Goal: Transaction & Acquisition: Purchase product/service

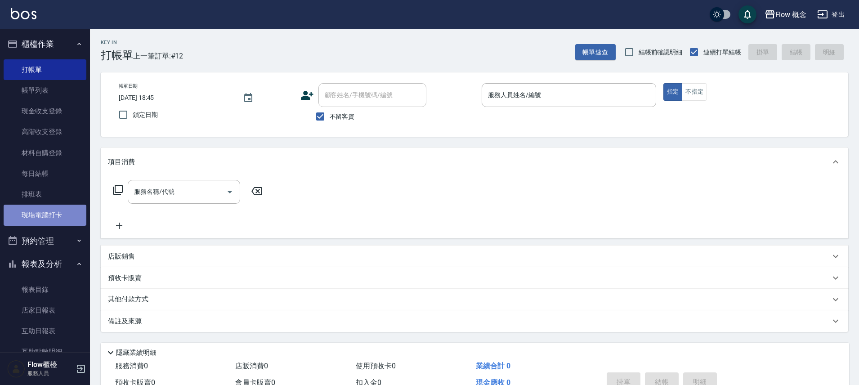
click at [47, 219] on link "現場電腦打卡" at bounding box center [45, 215] width 83 height 21
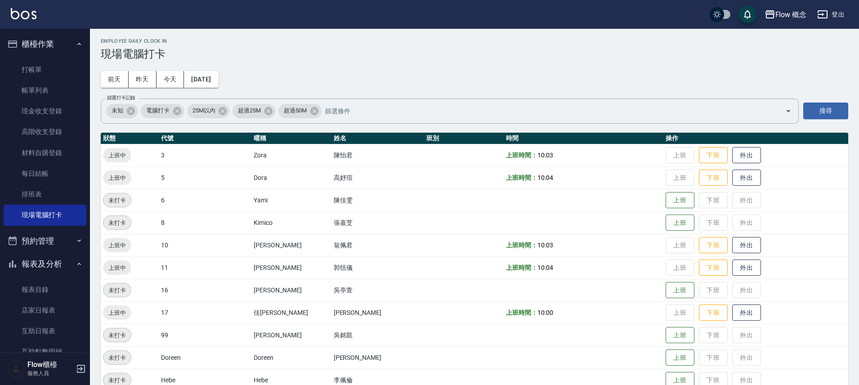
scroll to position [14, 0]
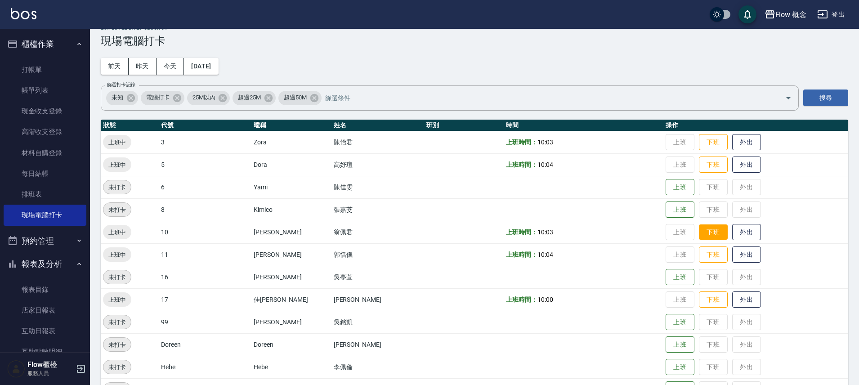
click at [699, 234] on button "下班" at bounding box center [713, 232] width 29 height 16
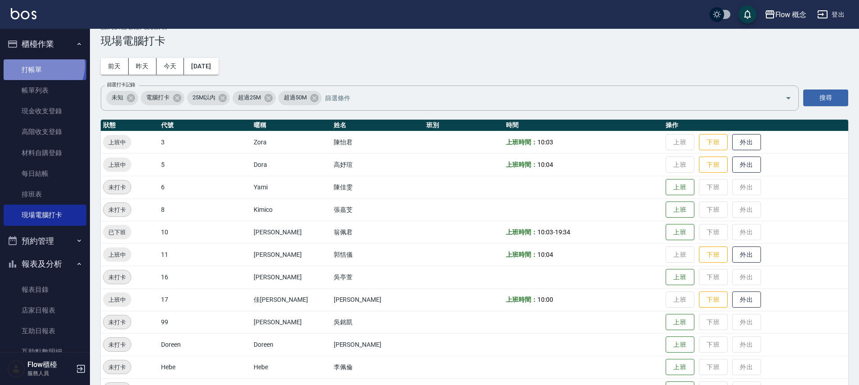
click at [40, 65] on link "打帳單" at bounding box center [45, 69] width 83 height 21
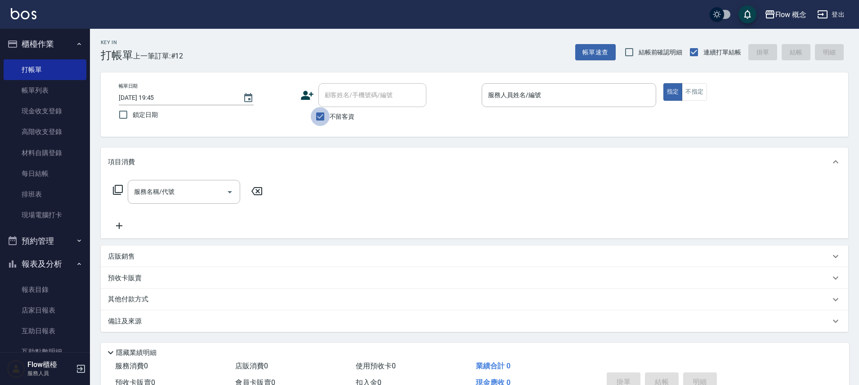
click at [316, 122] on input "不留客資" at bounding box center [320, 116] width 19 height 19
checkbox input "false"
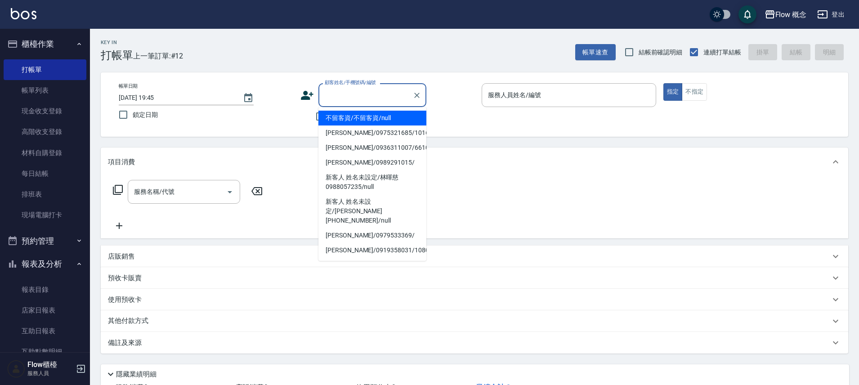
click at [341, 98] on input "顧客姓名/手機號碼/編號" at bounding box center [365, 95] width 86 height 16
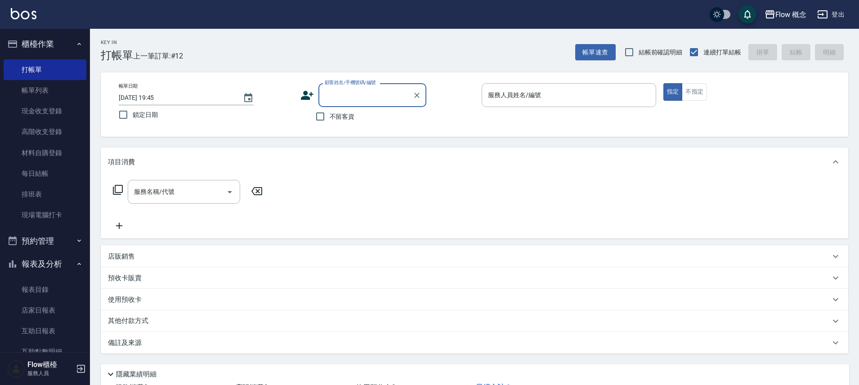
paste input "染Tiffany 0955799365"
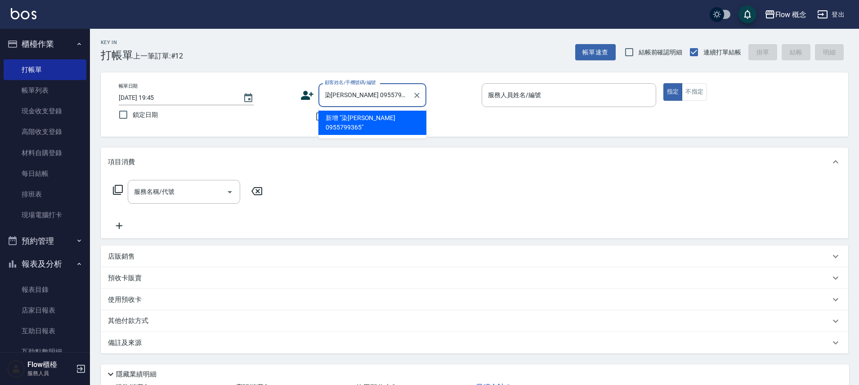
click at [333, 96] on input "染Tiffany 0955799365" at bounding box center [365, 95] width 86 height 16
type input "[PERSON_NAME] 0955799365"
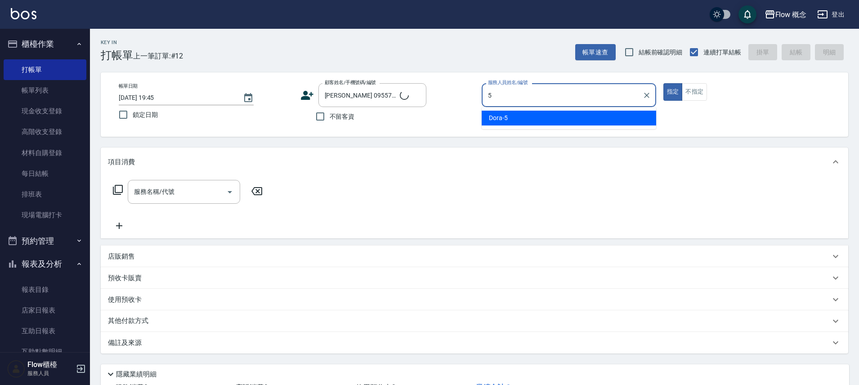
type input "Dora-5"
type button "true"
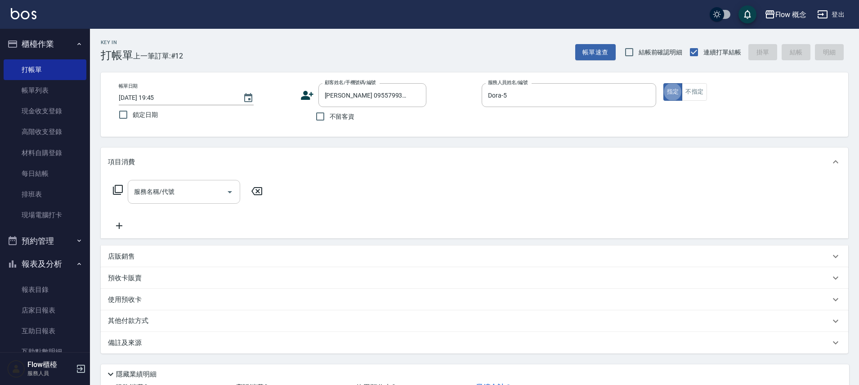
click at [168, 201] on div "服務名稱/代號" at bounding box center [184, 192] width 112 height 24
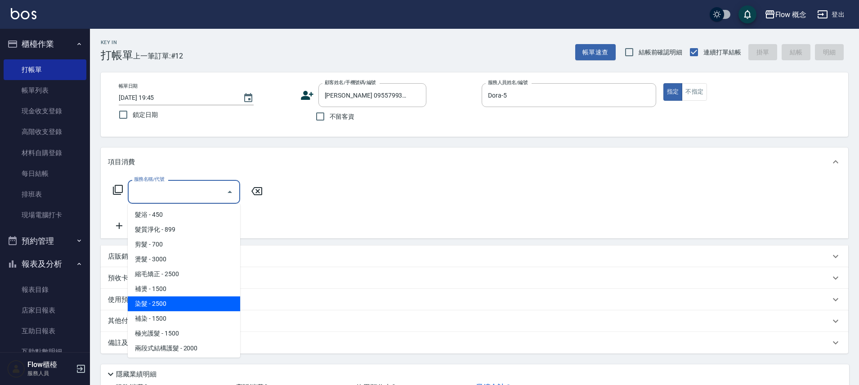
click at [144, 302] on span "染髮 - 2500" at bounding box center [184, 303] width 112 height 15
type input "染髮(401)"
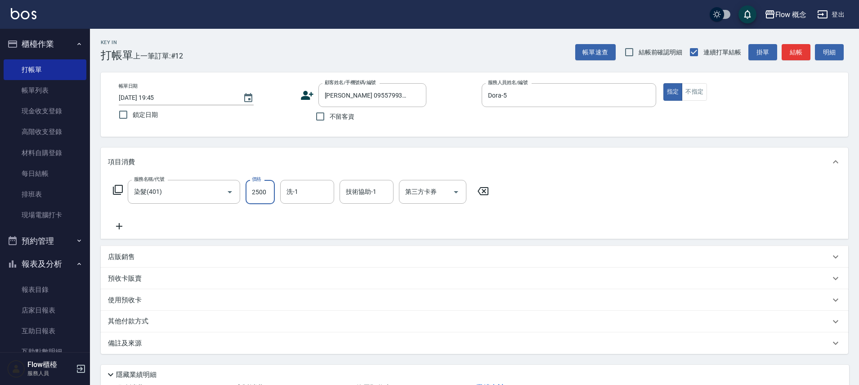
click at [252, 193] on input "2500" at bounding box center [259, 192] width 29 height 24
type input "1800"
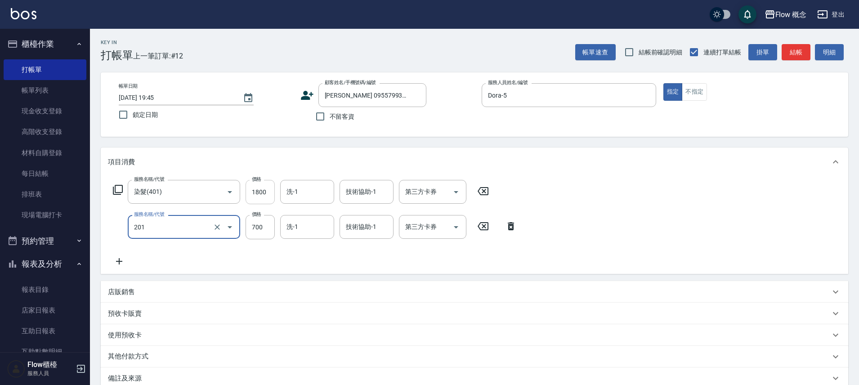
type input "剪髮(201)"
type input "400"
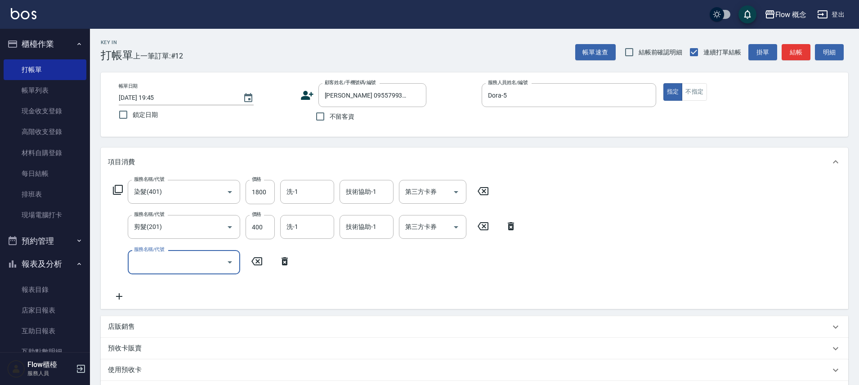
click at [145, 254] on input "服務名稱/代號" at bounding box center [177, 262] width 91 height 16
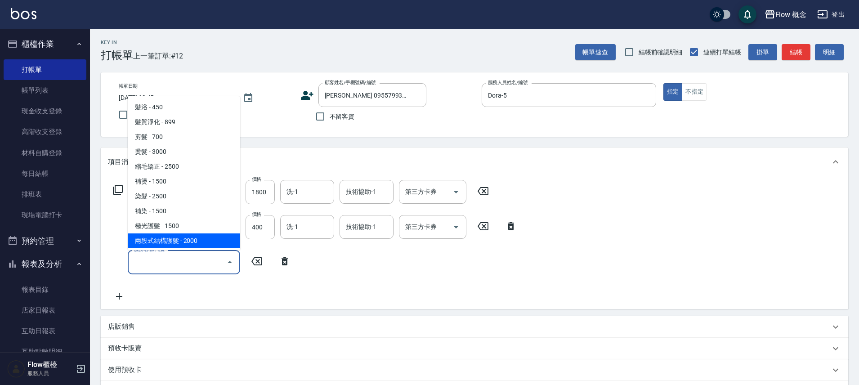
click at [155, 240] on span "兩段式結構護髮 - 2000" at bounding box center [184, 240] width 112 height 15
type input "兩段式結構護髮(502)"
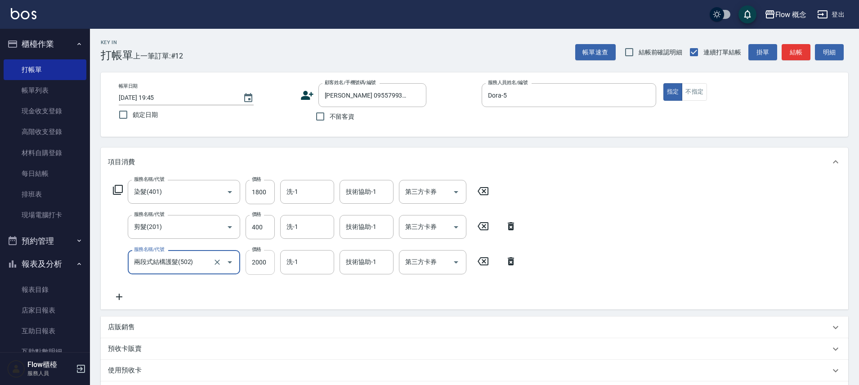
click at [269, 270] on input "2000" at bounding box center [259, 262] width 29 height 24
type input "1500"
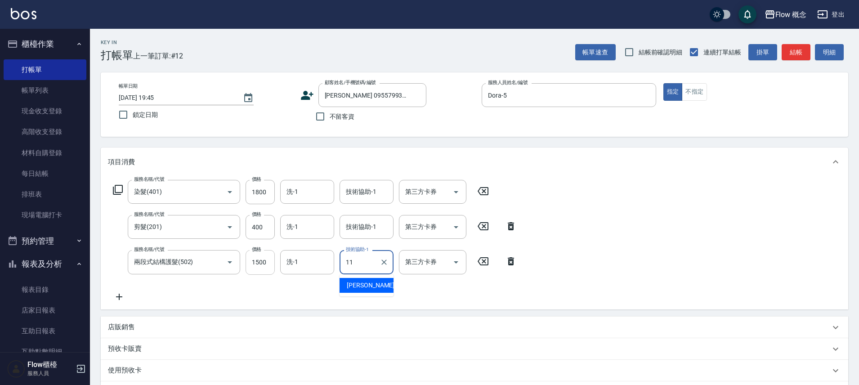
type input "[PERSON_NAME]-11"
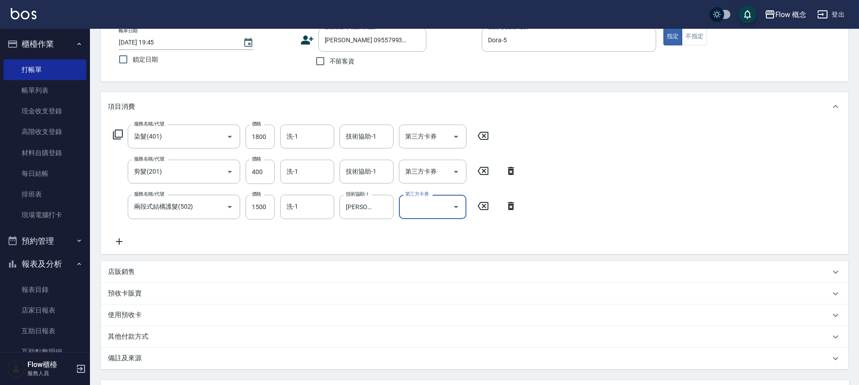
scroll to position [141, 0]
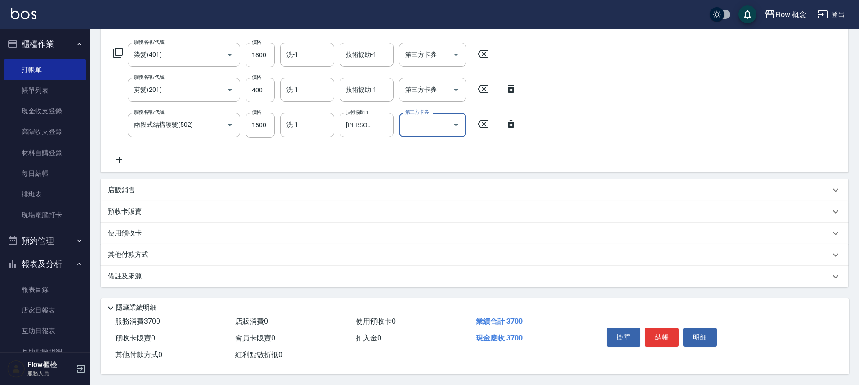
click at [153, 266] on div "備註及來源" at bounding box center [474, 277] width 747 height 22
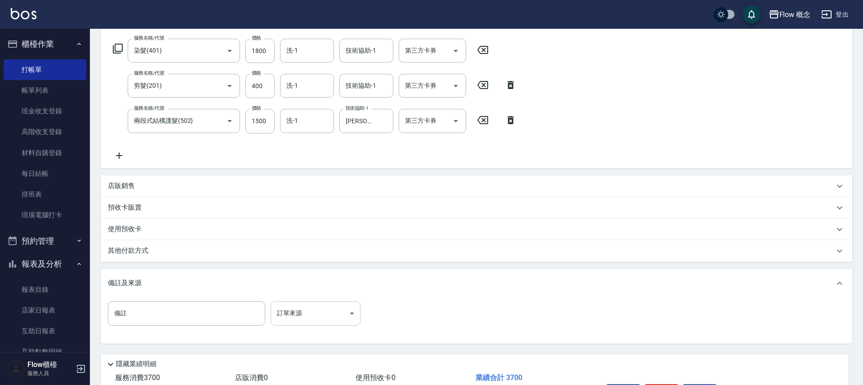
click at [338, 315] on body "Flow 概念 登出 櫃檯作業 打帳單 帳單列表 現金收支登錄 高階收支登錄 材料自購登錄 每日結帳 排班表 現場電腦打卡 預約管理 預約管理 單日預約紀錄 …" at bounding box center [431, 150] width 863 height 582
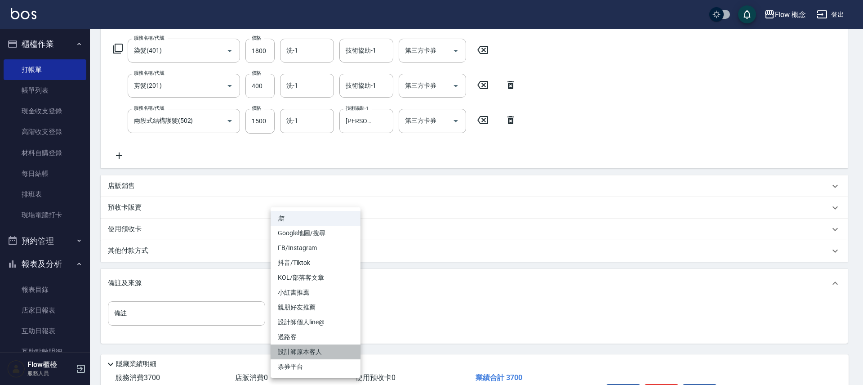
click at [328, 350] on li "設計師原本客人" at bounding box center [316, 351] width 90 height 15
click at [319, 318] on body "Flow 概念 登出 櫃檯作業 打帳單 帳單列表 現金收支登錄 高階收支登錄 材料自購登錄 每日結帳 排班表 現場電腦打卡 預約管理 預約管理 單日預約紀錄 …" at bounding box center [431, 150] width 863 height 582
click at [315, 254] on li "FB/Instagram" at bounding box center [316, 248] width 90 height 15
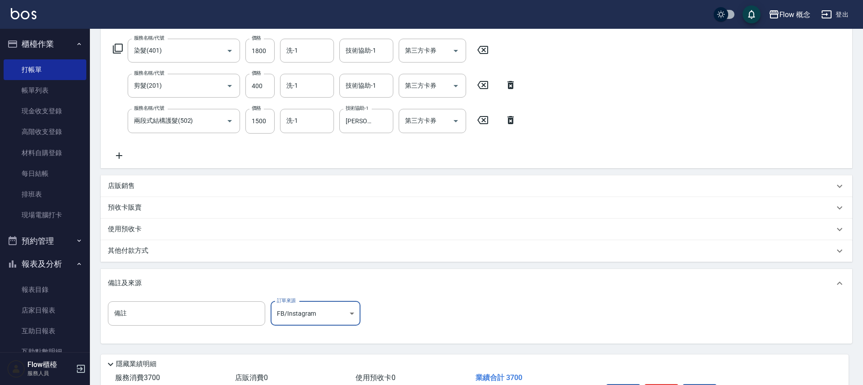
click at [338, 316] on body "Flow 概念 登出 櫃檯作業 打帳單 帳單列表 現金收支登錄 高階收支登錄 材料自購登錄 每日結帳 排班表 現場電腦打卡 預約管理 預約管理 單日預約紀錄 …" at bounding box center [431, 150] width 863 height 582
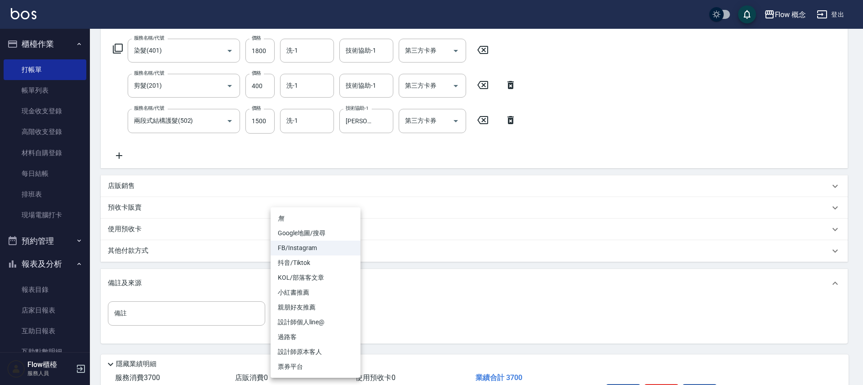
click at [326, 326] on li "設計師個人line@" at bounding box center [316, 322] width 90 height 15
type input "設計師個人line@"
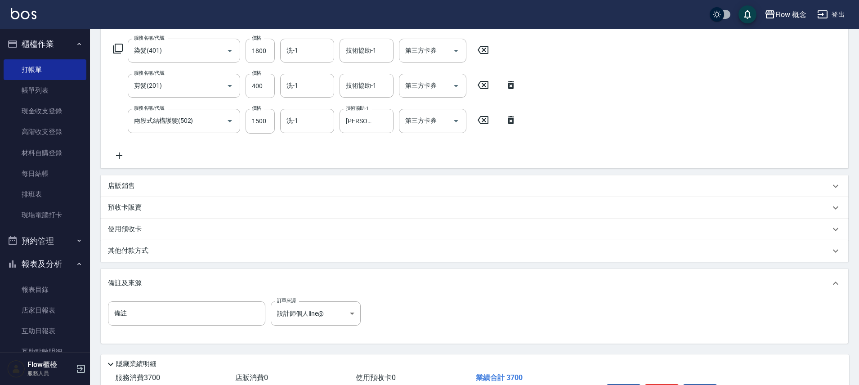
click at [177, 250] on div "其他付款方式" at bounding box center [469, 251] width 722 height 10
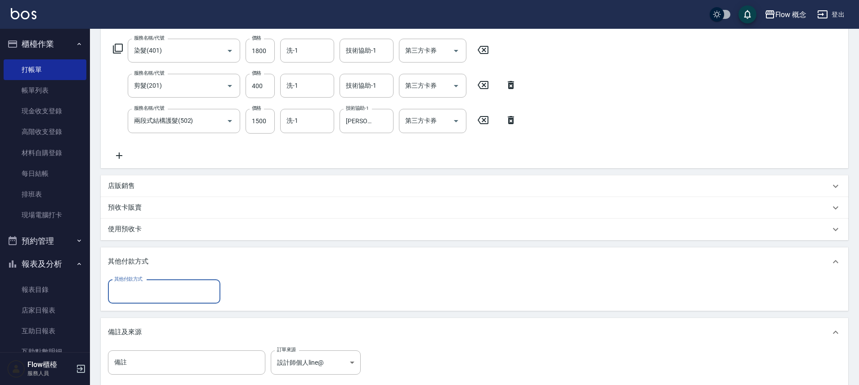
scroll to position [0, 0]
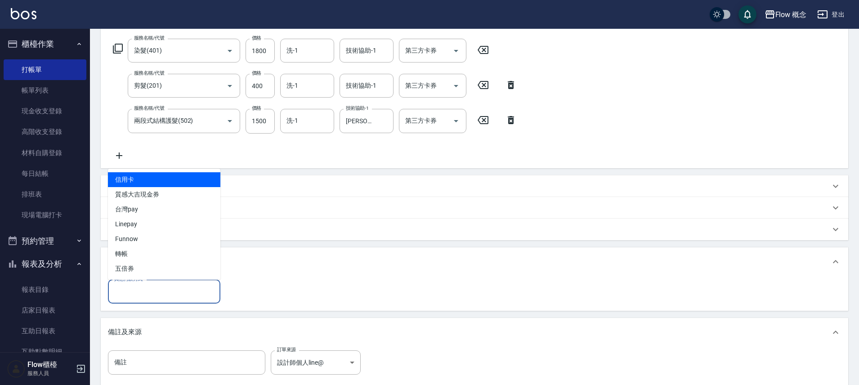
click at [132, 295] on input "其他付款方式" at bounding box center [164, 292] width 104 height 16
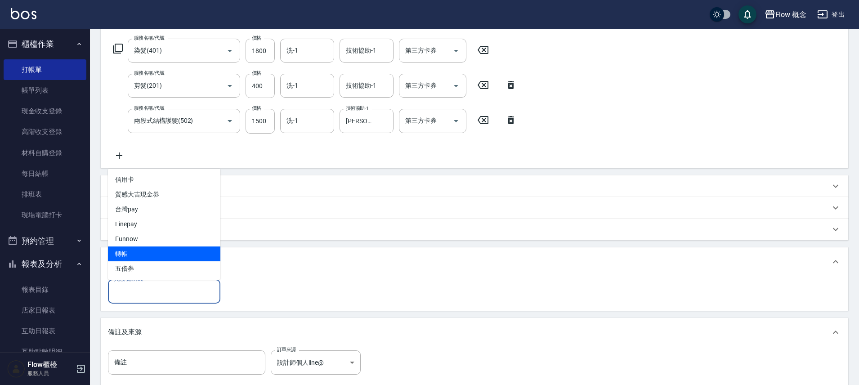
click at [128, 256] on span "轉帳" at bounding box center [164, 253] width 112 height 15
type input "轉帳"
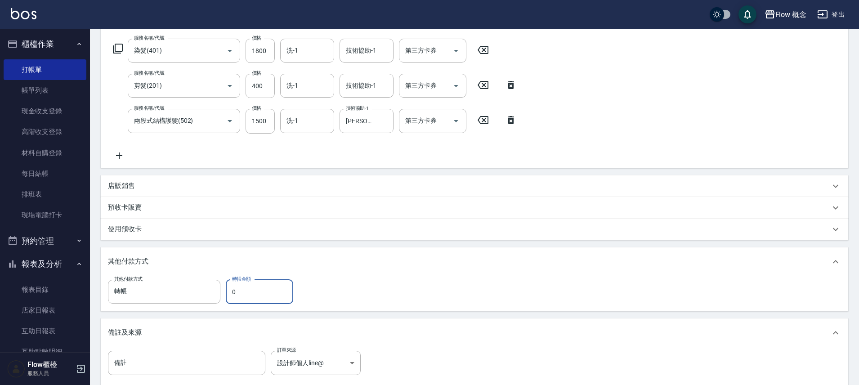
click at [128, 257] on p "其他付款方式" at bounding box center [130, 262] width 45 height 10
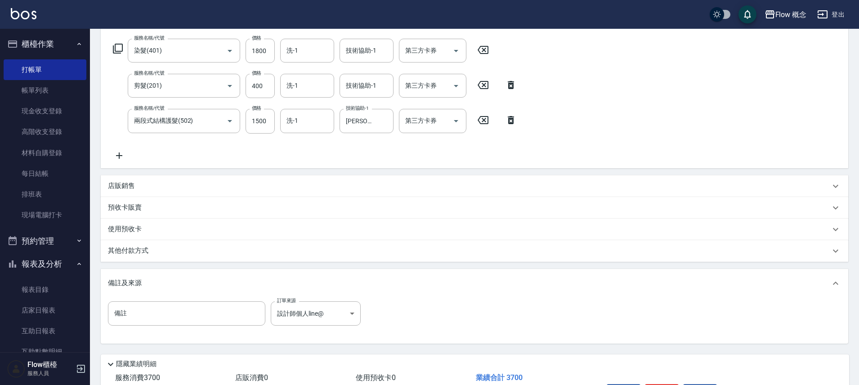
click at [134, 256] on div "其他付款方式" at bounding box center [474, 251] width 747 height 22
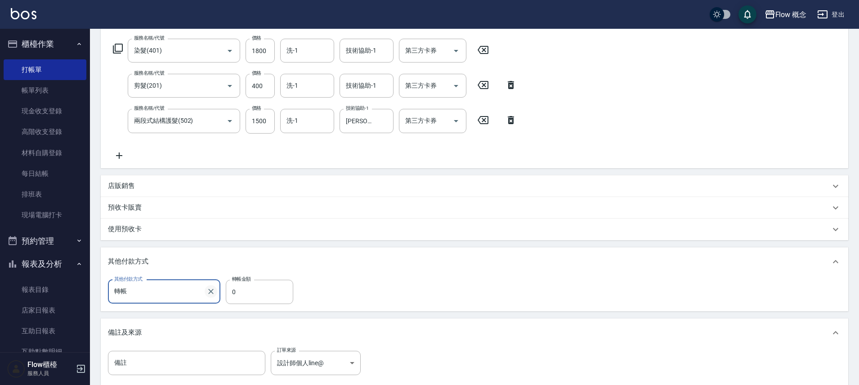
click at [212, 292] on icon "Clear" at bounding box center [210, 291] width 5 height 5
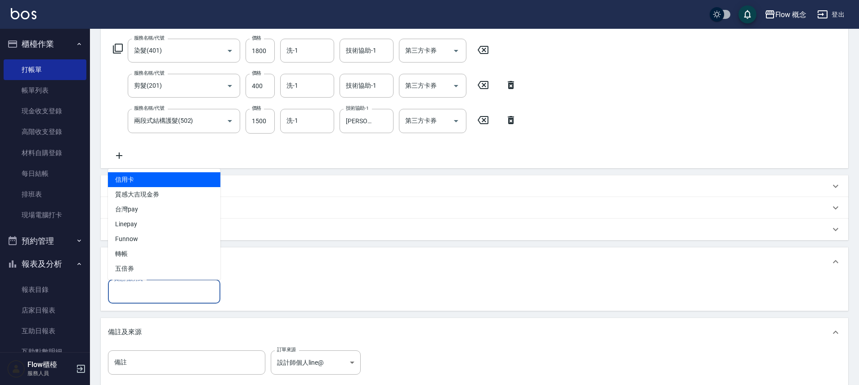
click at [160, 288] on input "其他付款方式" at bounding box center [164, 292] width 104 height 16
click at [136, 180] on span "信用卡" at bounding box center [164, 179] width 112 height 15
type input "信用卡"
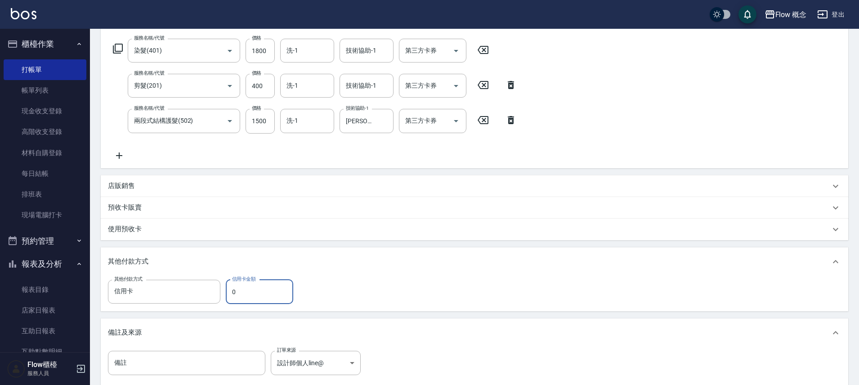
click at [246, 289] on input "0" at bounding box center [259, 292] width 67 height 24
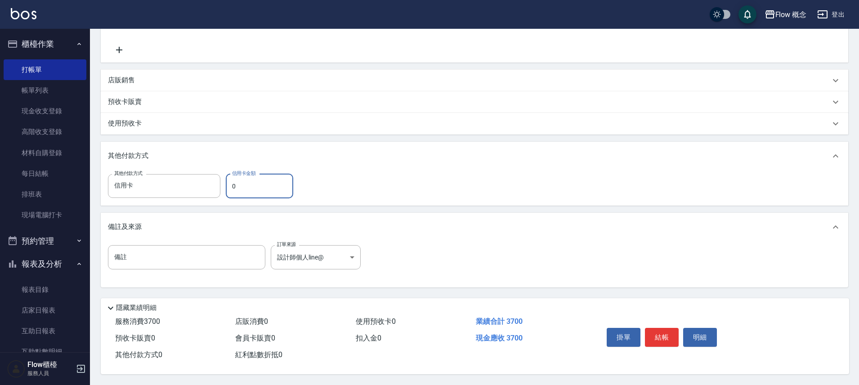
scroll to position [251, 0]
type input "3700"
click at [668, 339] on button "結帳" at bounding box center [662, 337] width 34 height 19
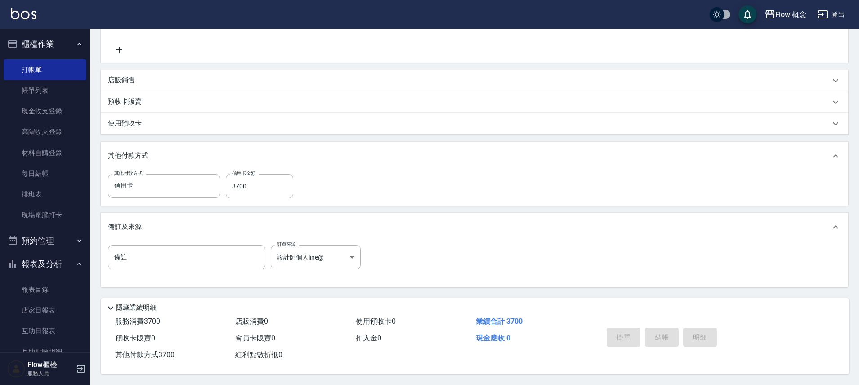
type input "[DATE] 19:46"
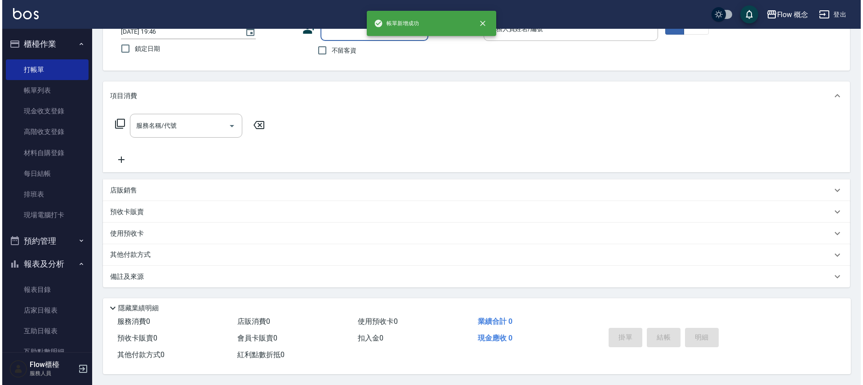
scroll to position [0, 0]
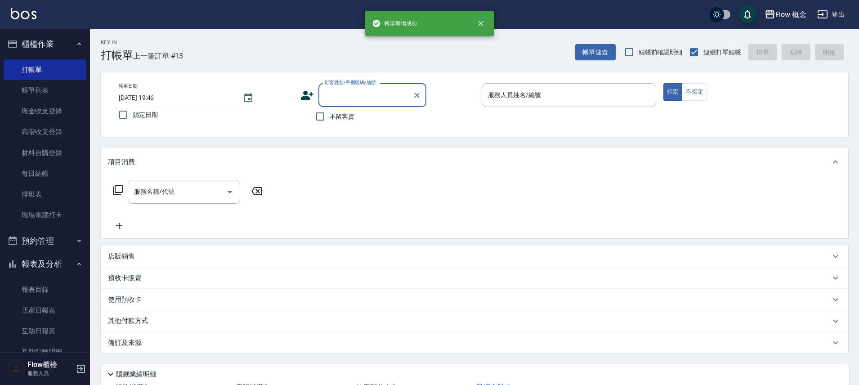
click at [331, 91] on input "顧客姓名/手機號碼/編號" at bounding box center [365, 95] width 86 height 16
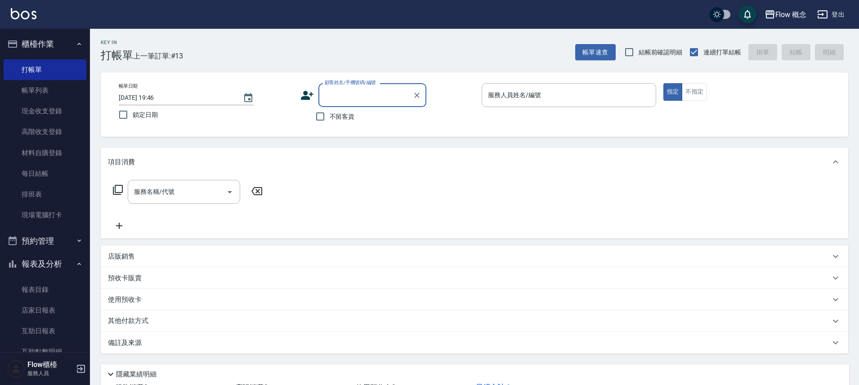
paste input "髮質淨化[PERSON_NAME]."
click at [348, 95] on input "髮質淨化[PERSON_NAME]." at bounding box center [365, 95] width 86 height 16
type input "[PERSON_NAME]"
click at [379, 117] on li "新客人 姓名未設定/[PERSON_NAME]0978214987/null" at bounding box center [372, 123] width 108 height 24
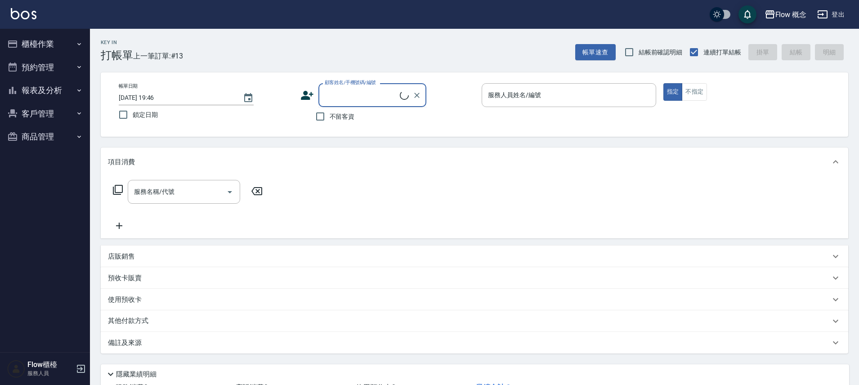
click at [359, 95] on input "顧客姓名/手機號碼/編號" at bounding box center [360, 95] width 77 height 16
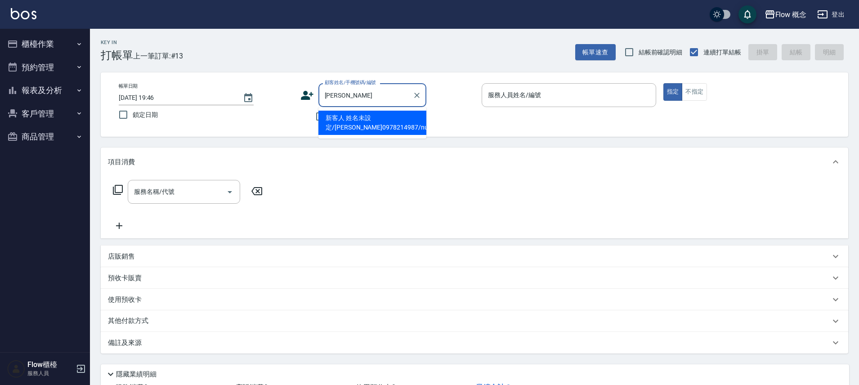
click at [354, 96] on input "[PERSON_NAME]" at bounding box center [365, 95] width 86 height 16
click at [365, 120] on li "新客人 姓名未設定/[PERSON_NAME]0978214987/null" at bounding box center [372, 123] width 108 height 24
type input "新客人 姓名未設定/[PERSON_NAME]0978214987/null"
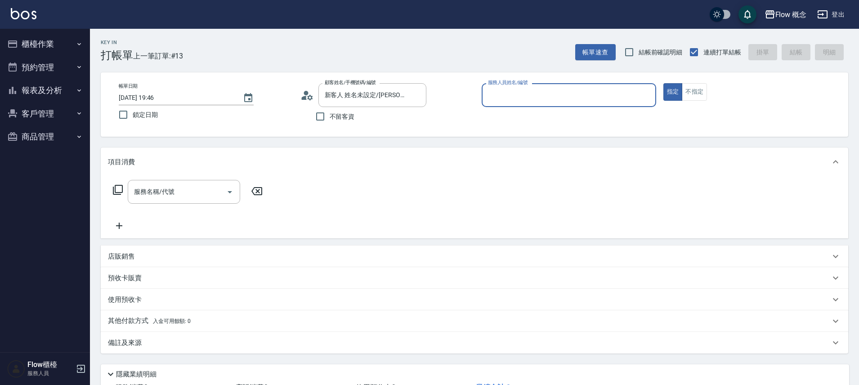
click at [488, 95] on input "服務人員姓名/編號" at bounding box center [569, 95] width 166 height 16
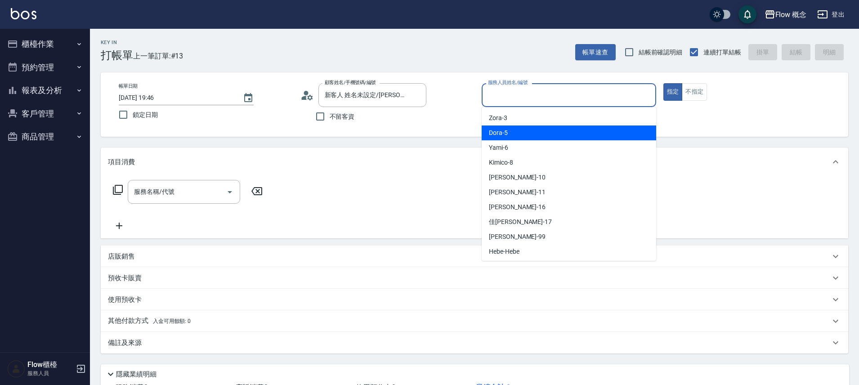
click at [504, 132] on span "Dora -5" at bounding box center [498, 132] width 19 height 9
type input "Dora-5"
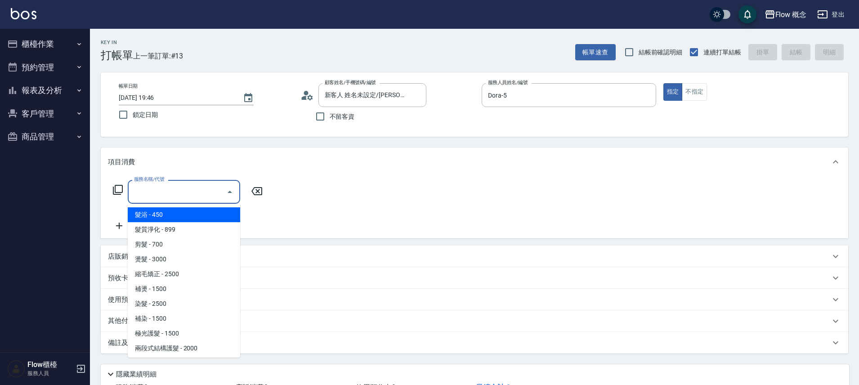
click at [175, 197] on input "服務名稱/代號" at bounding box center [177, 192] width 91 height 16
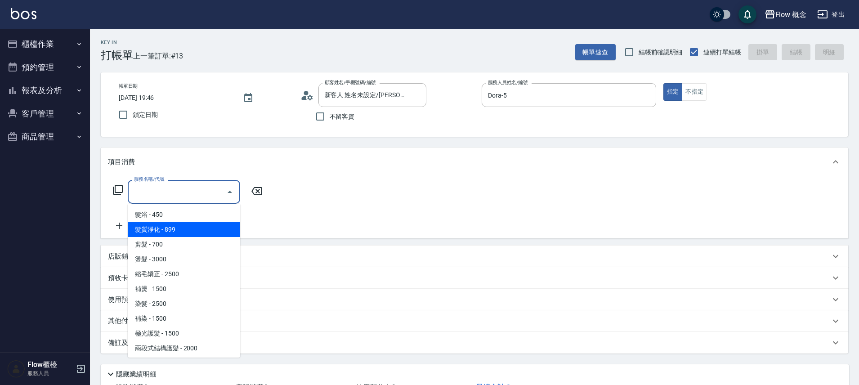
click at [152, 231] on span "髮質淨化 - 899" at bounding box center [184, 229] width 112 height 15
type input "髮質淨化(102)"
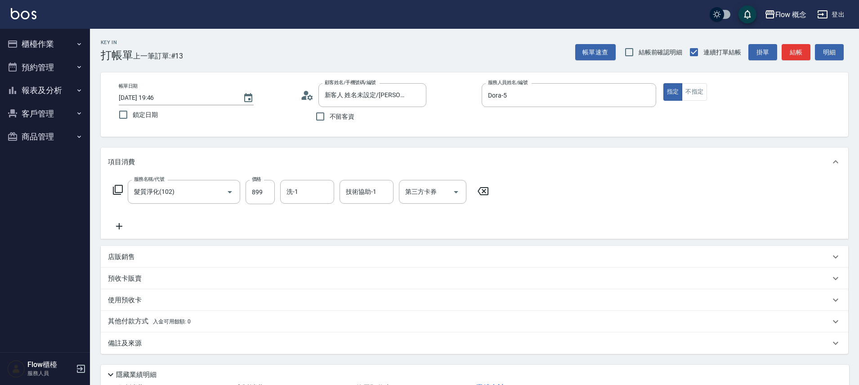
click at [120, 229] on icon at bounding box center [119, 226] width 22 height 11
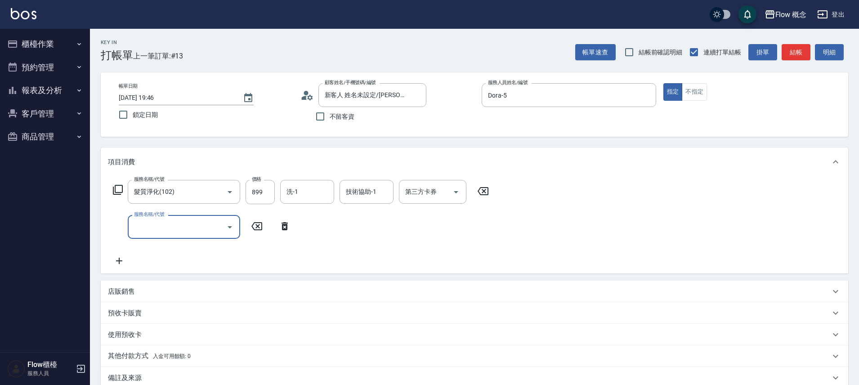
click at [153, 223] on input "服務名稱/代號" at bounding box center [177, 227] width 91 height 16
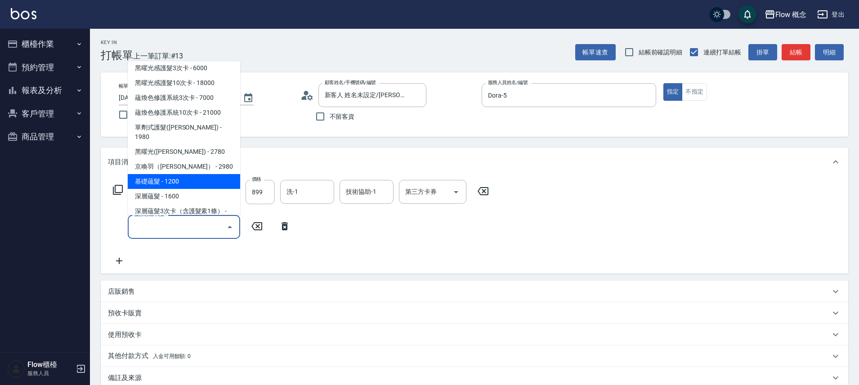
scroll to position [348, 0]
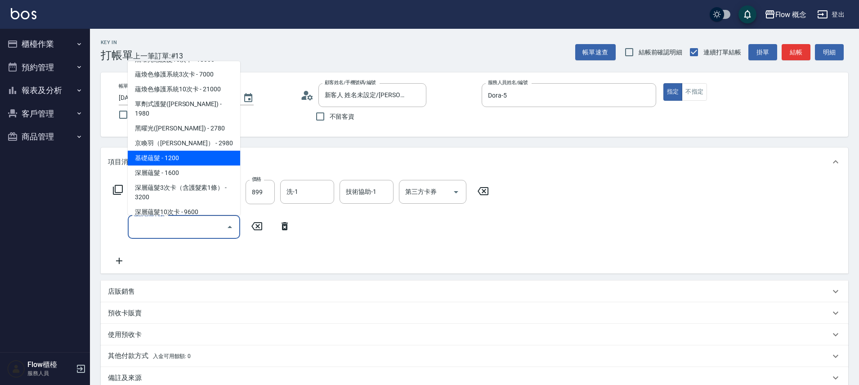
click at [163, 151] on span "基礎蘊髮 - 1200" at bounding box center [184, 158] width 112 height 15
type input "基礎蘊髮(601)"
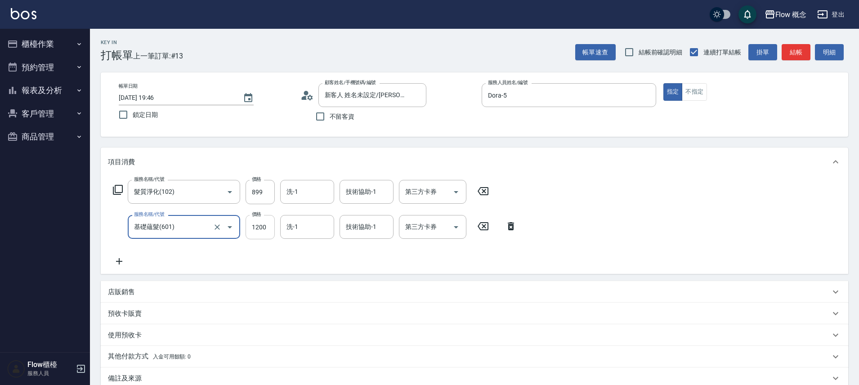
click at [259, 223] on input "1200" at bounding box center [259, 227] width 29 height 24
click at [263, 185] on input "899" at bounding box center [259, 192] width 29 height 24
click at [265, 228] on input "1200" at bounding box center [259, 227] width 29 height 24
type input "1090"
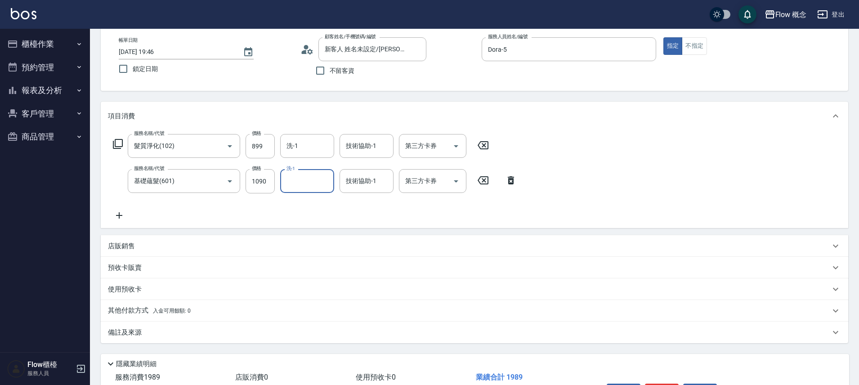
scroll to position [106, 0]
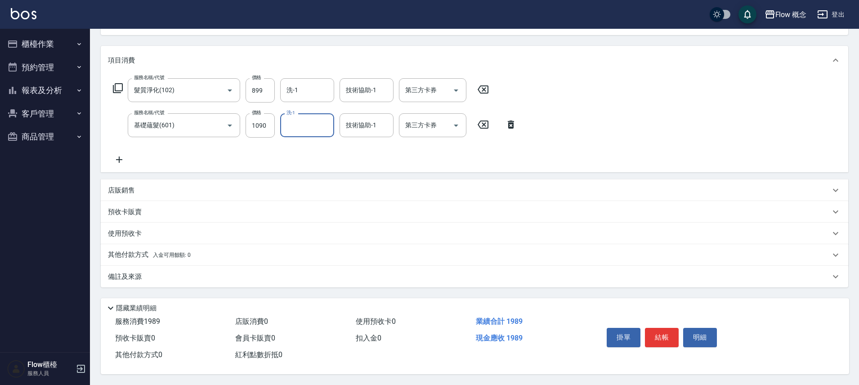
click at [185, 273] on div "備註及來源" at bounding box center [469, 276] width 722 height 9
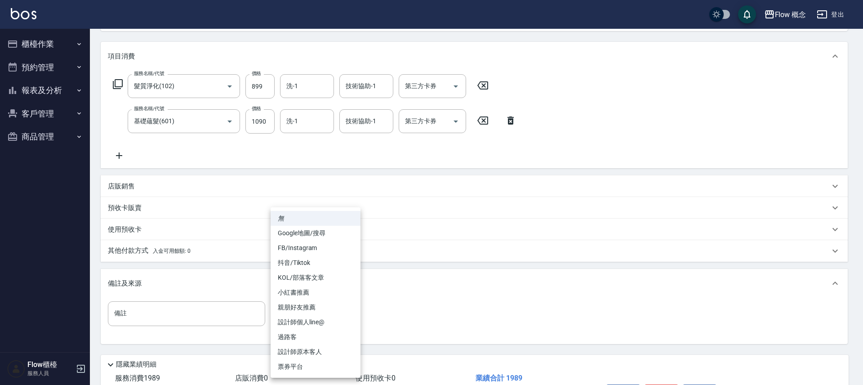
click at [301, 310] on body "Flow 概念 登出 櫃檯作業 打帳單 帳單列表 現金收支登錄 高階收支登錄 材料自購登錄 每日結帳 排班表 現場電腦打卡 預約管理 預約管理 單日預約紀錄 …" at bounding box center [431, 167] width 863 height 547
click at [303, 342] on li "過路客" at bounding box center [316, 337] width 90 height 15
click at [299, 314] on body "Flow 概念 登出 櫃檯作業 打帳單 帳單列表 現金收支登錄 高階收支登錄 材料自購登錄 每日結帳 排班表 現場電腦打卡 預約管理 預約管理 單日預約紀錄 …" at bounding box center [431, 167] width 863 height 547
drag, startPoint x: 316, startPoint y: 353, endPoint x: 340, endPoint y: 338, distance: 28.9
click at [316, 353] on li "設計師原本客人" at bounding box center [316, 351] width 90 height 15
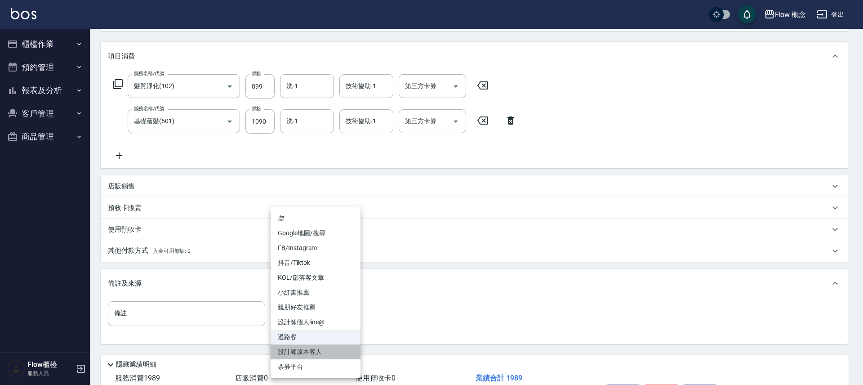
type input "設計師原本客人"
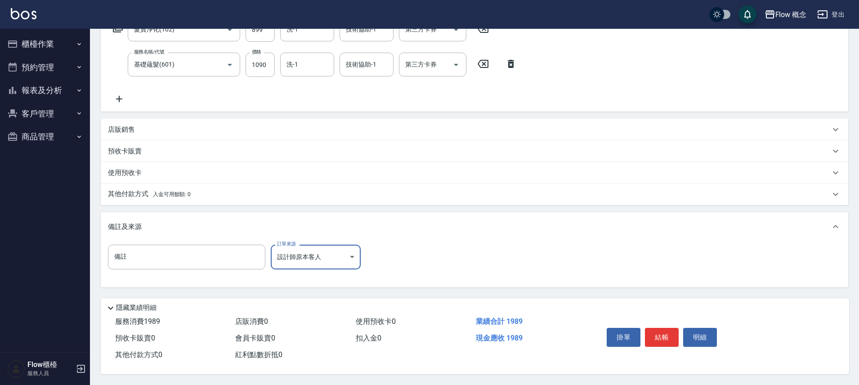
scroll to position [166, 0]
click at [658, 331] on button "結帳" at bounding box center [662, 337] width 34 height 19
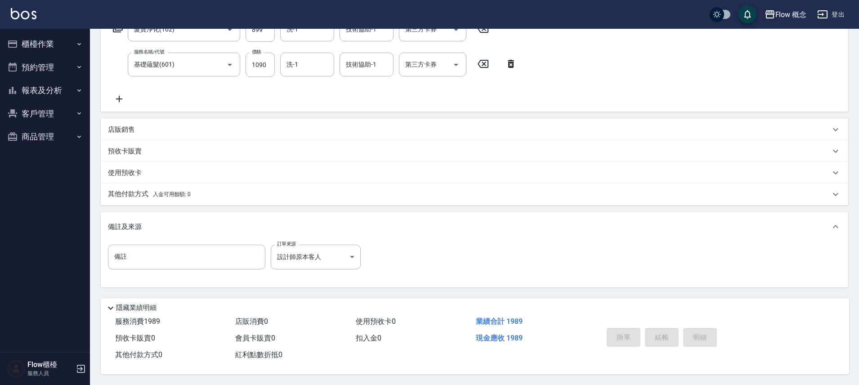
type input "[DATE] 19:47"
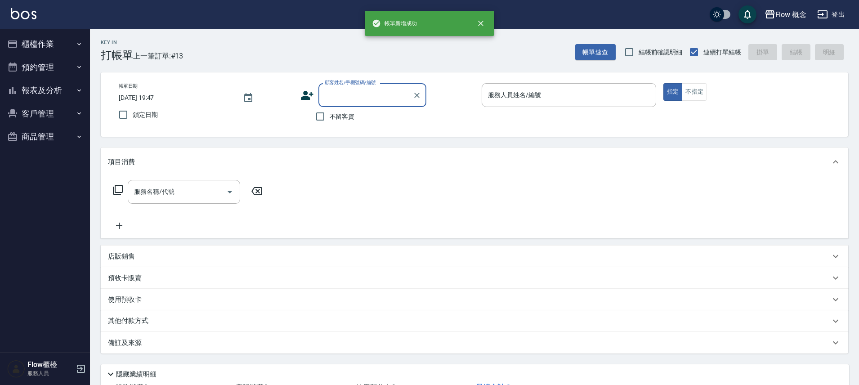
scroll to position [0, 0]
click at [43, 37] on button "櫃檯作業" at bounding box center [45, 43] width 83 height 23
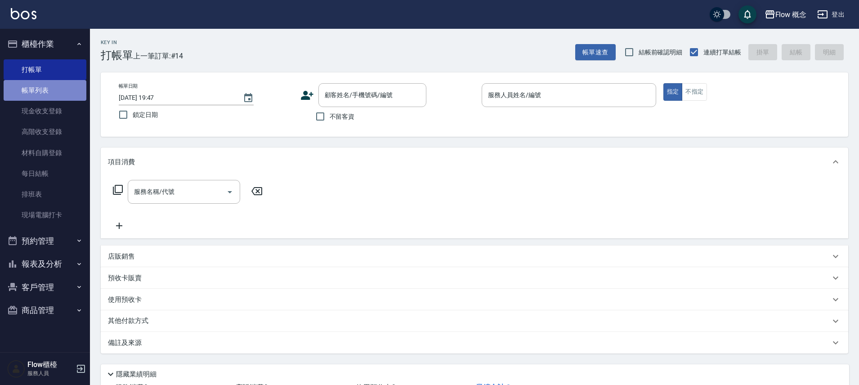
click at [54, 85] on link "帳單列表" at bounding box center [45, 90] width 83 height 21
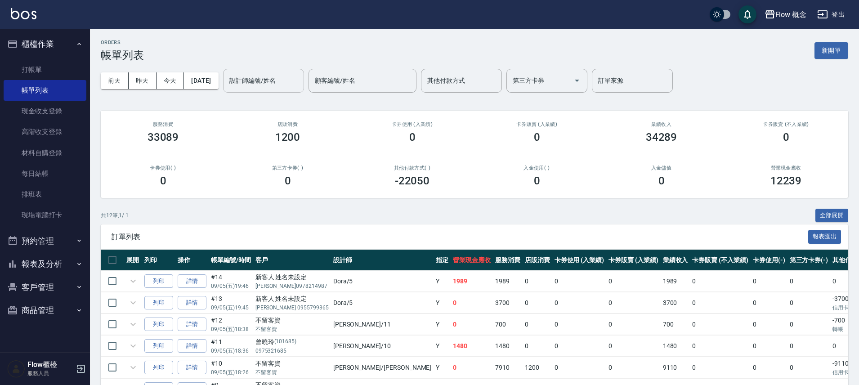
click at [261, 81] on input "設計師編號/姓名" at bounding box center [263, 81] width 73 height 16
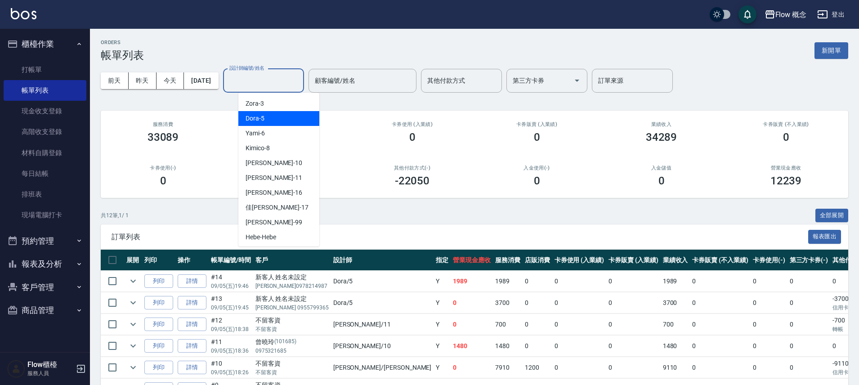
click at [272, 116] on div "Dora -5" at bounding box center [278, 118] width 81 height 15
type input "Dora-5"
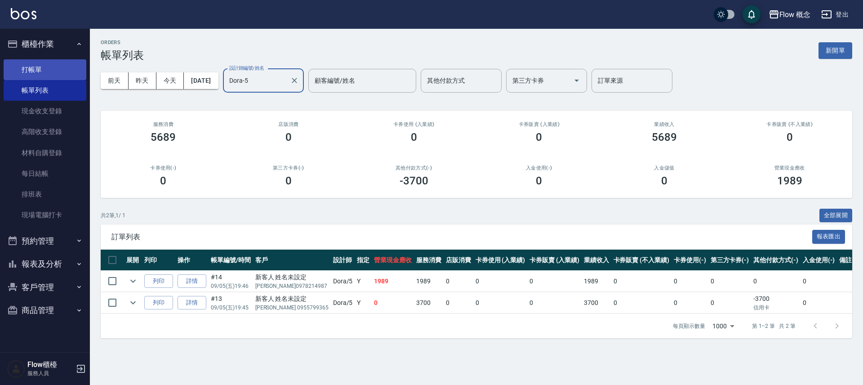
click at [31, 75] on link "打帳單" at bounding box center [45, 69] width 83 height 21
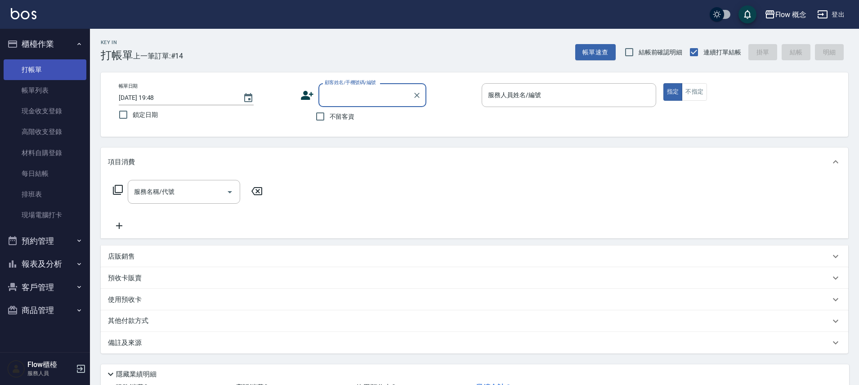
scroll to position [2, 0]
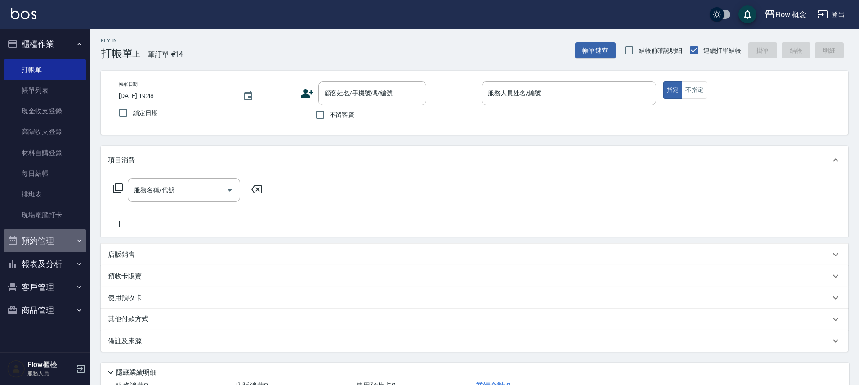
click at [45, 251] on button "預約管理" at bounding box center [45, 240] width 83 height 23
click at [47, 263] on button "報表及分析" at bounding box center [45, 263] width 83 height 23
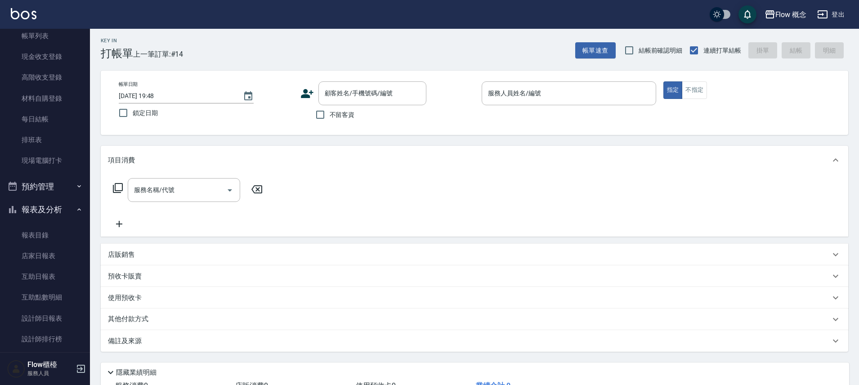
scroll to position [133, 0]
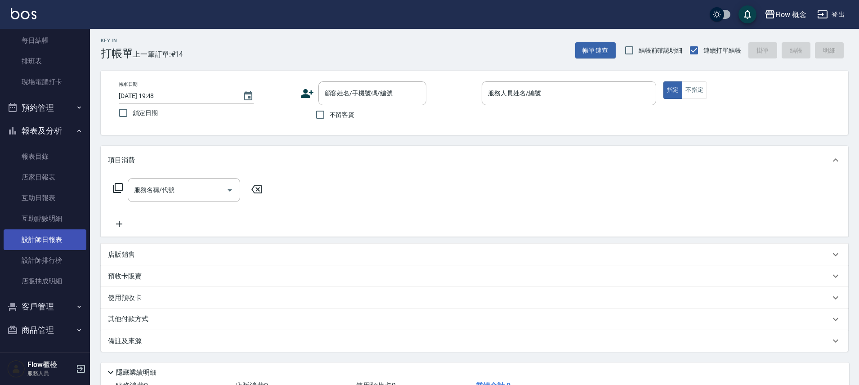
click at [37, 241] on link "設計師日報表" at bounding box center [45, 239] width 83 height 21
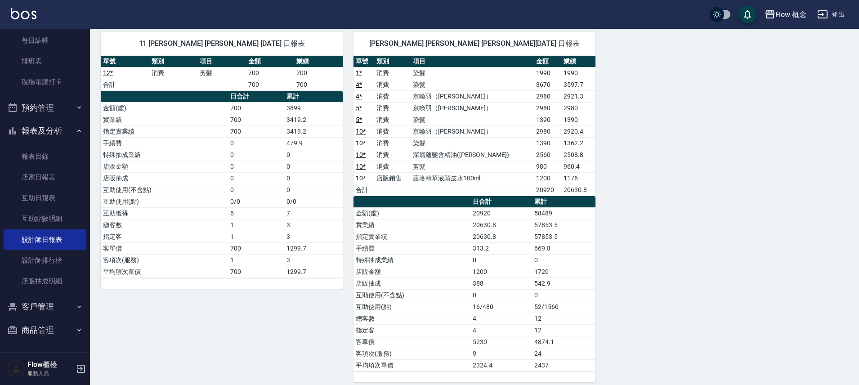
scroll to position [379, 0]
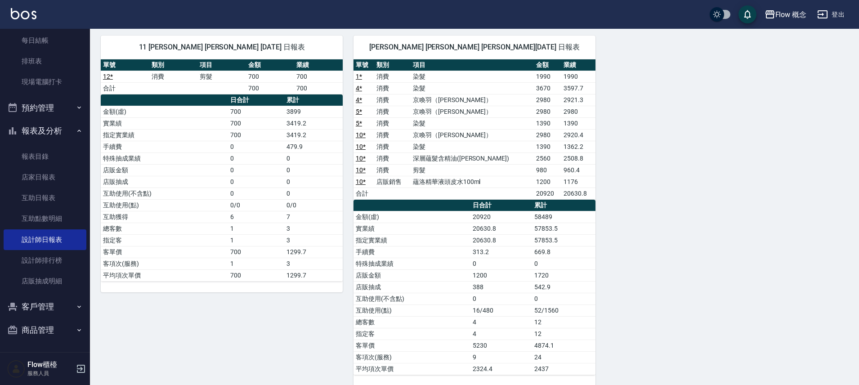
drag, startPoint x: 861, startPoint y: 122, endPoint x: 845, endPoint y: 304, distance: 182.3
click at [845, 304] on div "5 [PERSON_NAME][DATE] 日報表 單號 類別 項目 金額 業績 13 * 消費 染髮 1800 1764 13 * 消費 剪髮 400 39…" at bounding box center [469, 47] width 758 height 675
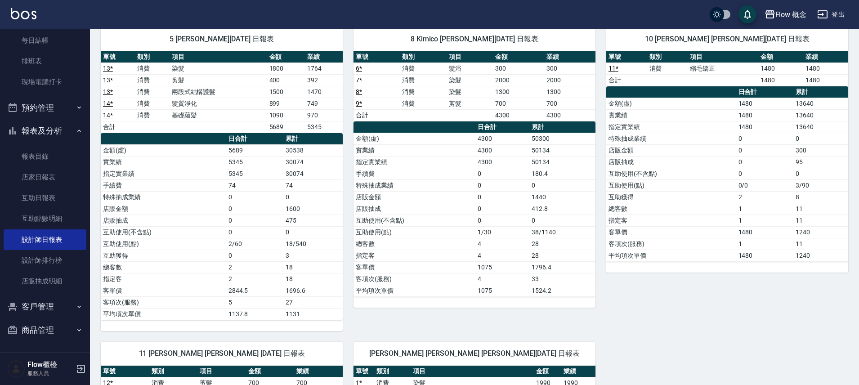
scroll to position [0, 0]
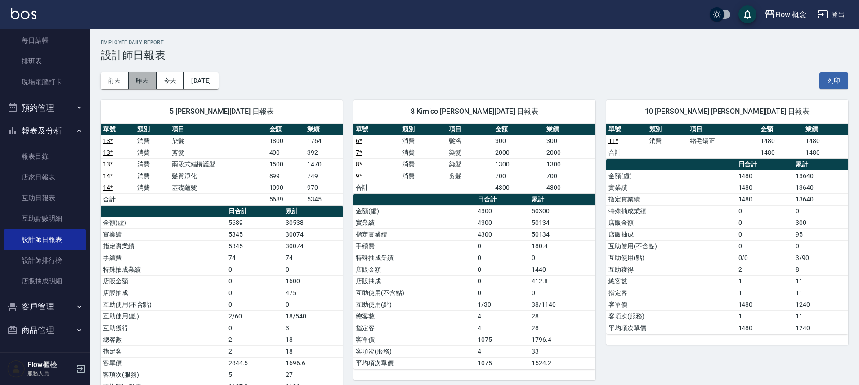
click at [142, 83] on button "昨天" at bounding box center [143, 80] width 28 height 17
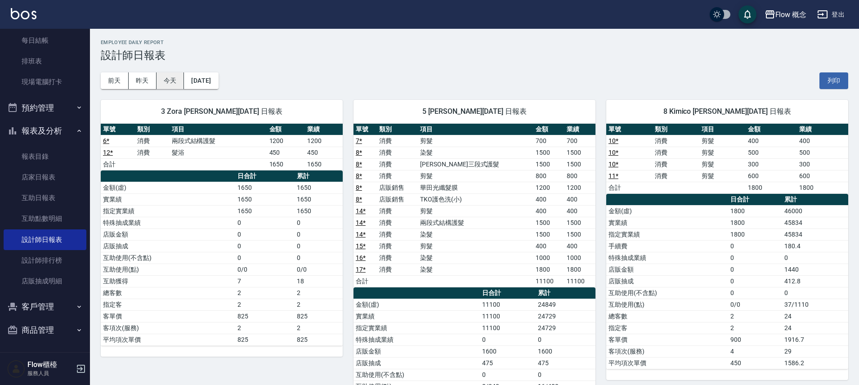
click at [160, 79] on button "今天" at bounding box center [170, 80] width 28 height 17
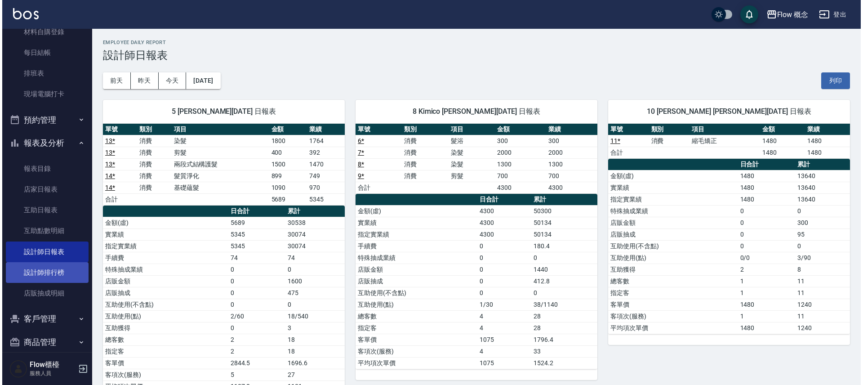
scroll to position [115, 0]
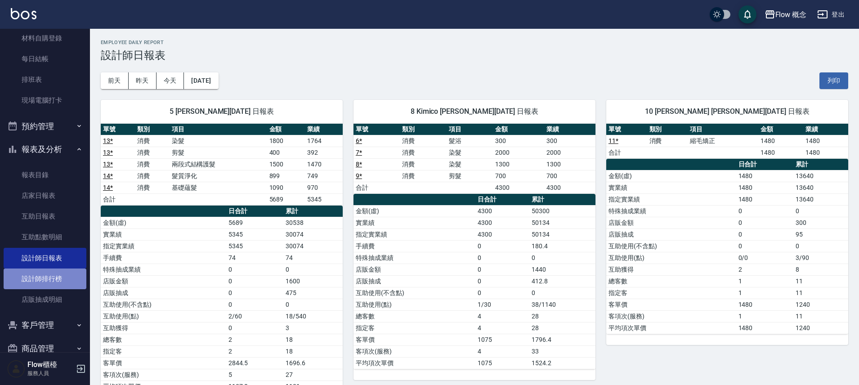
click at [55, 276] on link "設計師排行榜" at bounding box center [45, 278] width 83 height 21
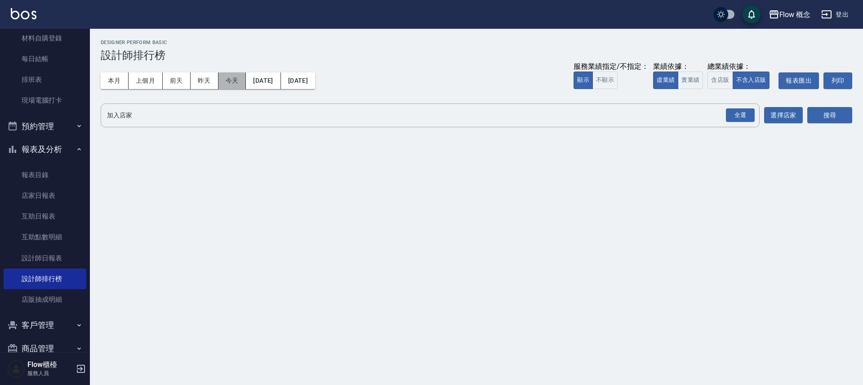
click at [219, 80] on button "今天" at bounding box center [232, 80] width 28 height 17
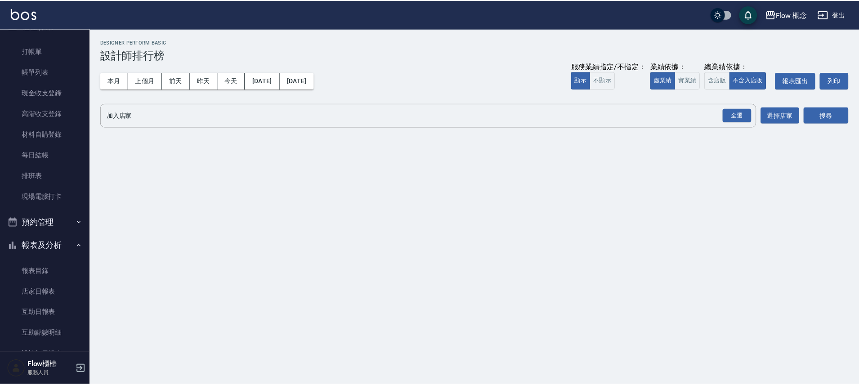
scroll to position [12, 0]
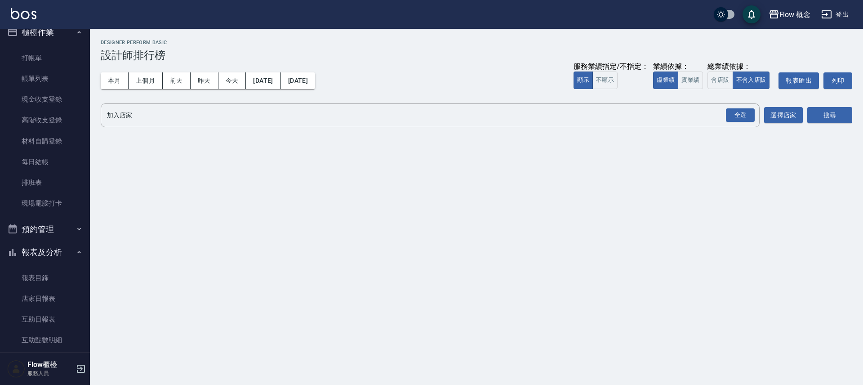
click at [58, 69] on link "帳單列表" at bounding box center [45, 78] width 83 height 21
click at [57, 62] on link "打帳單" at bounding box center [45, 58] width 83 height 21
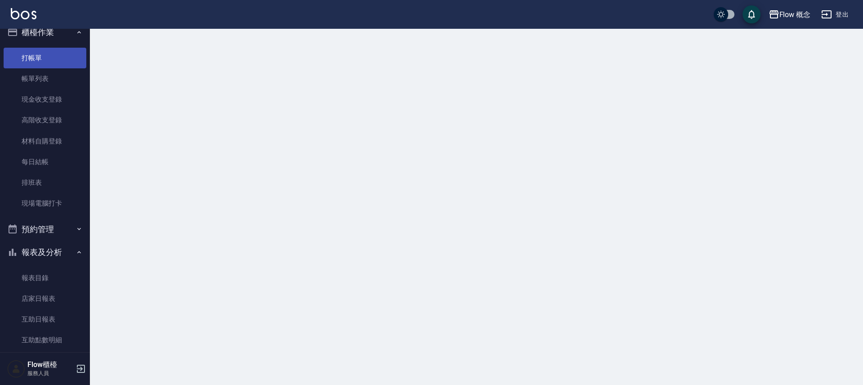
click at [37, 58] on link "打帳單" at bounding box center [45, 58] width 83 height 21
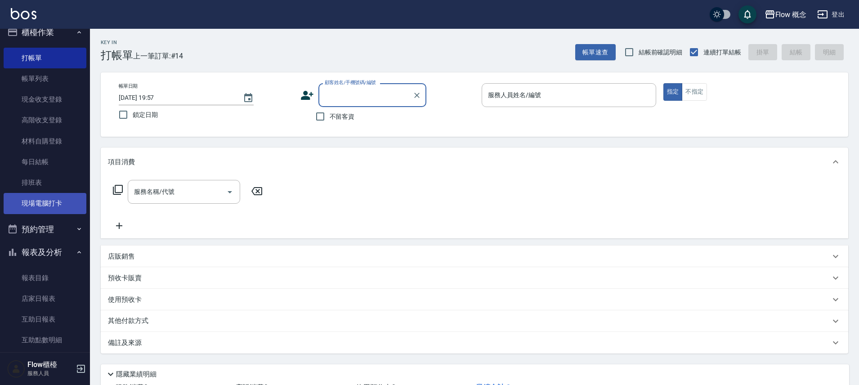
click at [76, 206] on link "現場電腦打卡" at bounding box center [45, 203] width 83 height 21
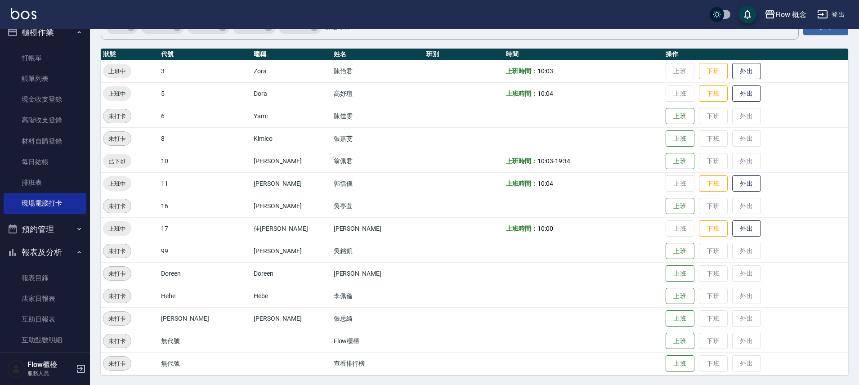
scroll to position [86, 0]
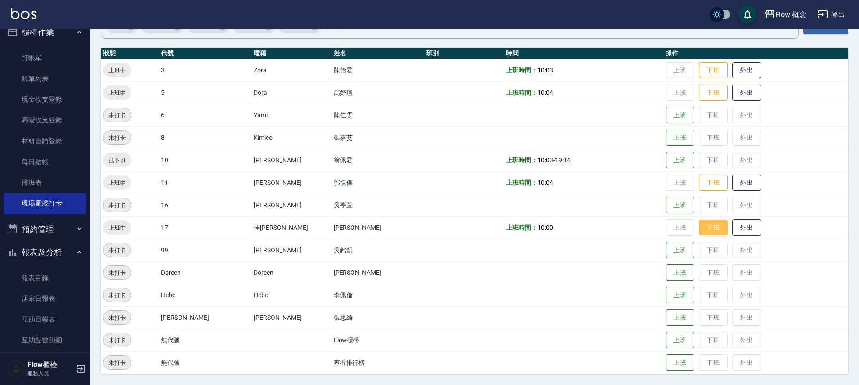
click at [699, 228] on button "下班" at bounding box center [713, 228] width 29 height 16
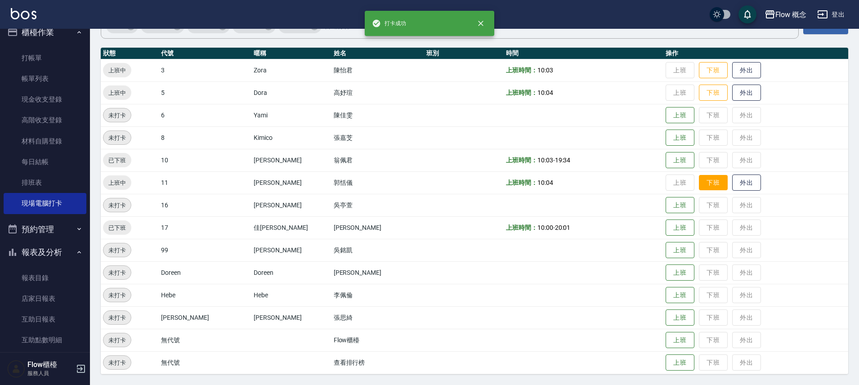
click at [699, 189] on button "下班" at bounding box center [713, 183] width 29 height 16
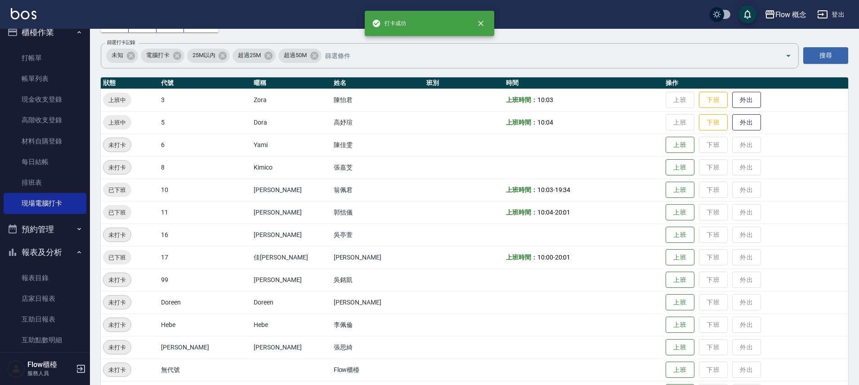
scroll to position [0, 0]
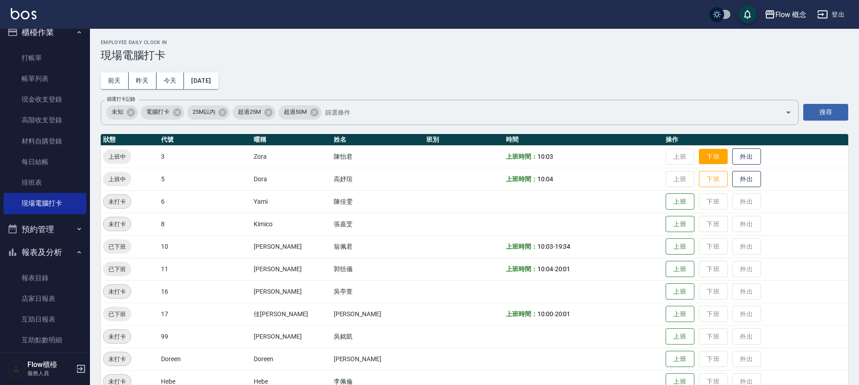
click at [699, 156] on button "下班" at bounding box center [713, 157] width 29 height 16
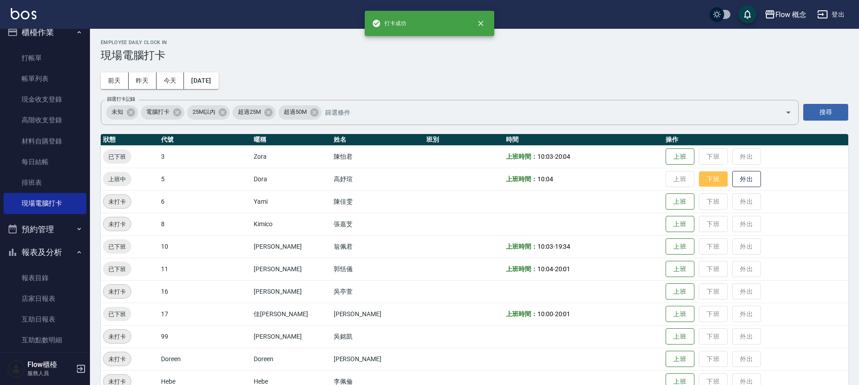
click at [699, 178] on button "下班" at bounding box center [713, 179] width 29 height 16
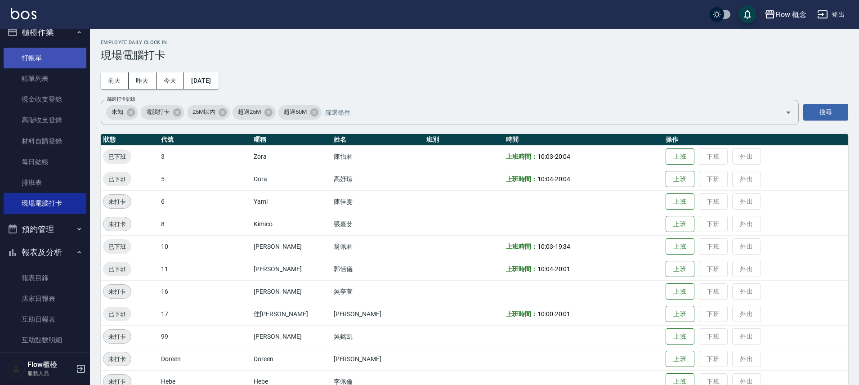
click at [41, 50] on link "打帳單" at bounding box center [45, 58] width 83 height 21
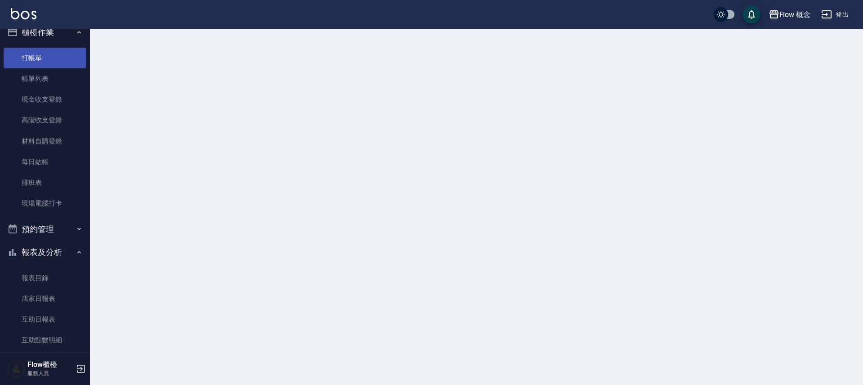
click at [41, 50] on link "打帳單" at bounding box center [45, 58] width 83 height 21
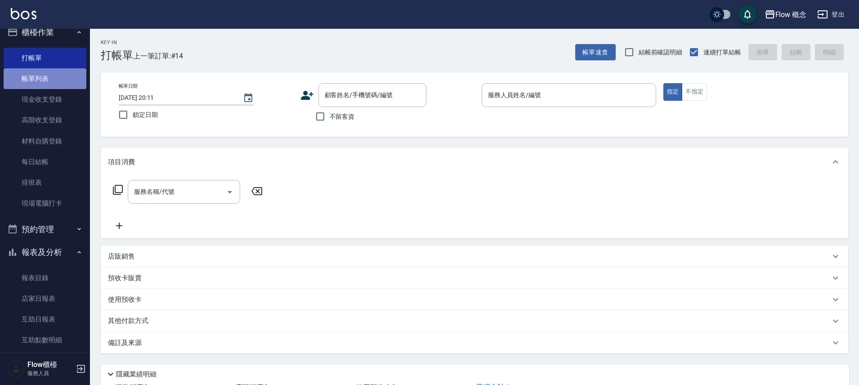
click at [45, 85] on link "帳單列表" at bounding box center [45, 78] width 83 height 21
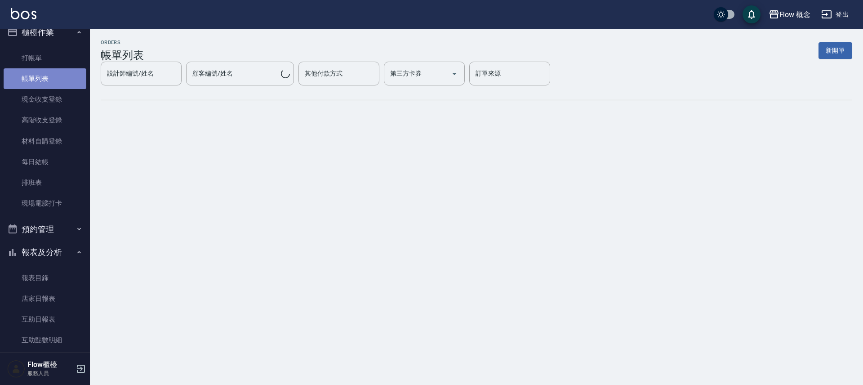
click at [45, 85] on link "帳單列表" at bounding box center [45, 78] width 83 height 21
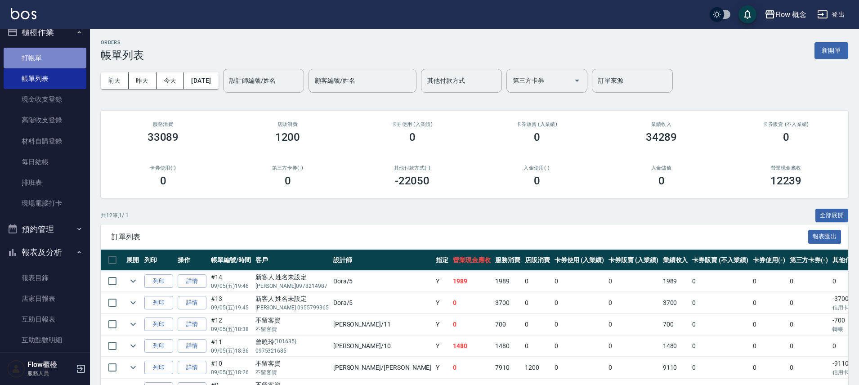
click at [54, 54] on link "打帳單" at bounding box center [45, 58] width 83 height 21
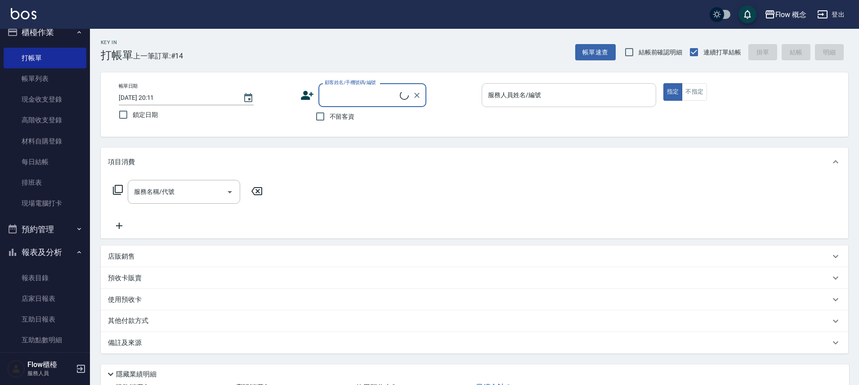
click at [525, 98] on input "服務人員姓名/編號" at bounding box center [569, 95] width 166 height 16
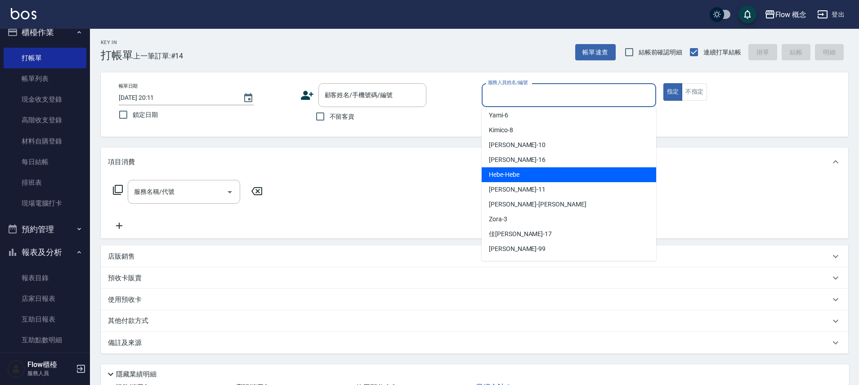
scroll to position [31, 0]
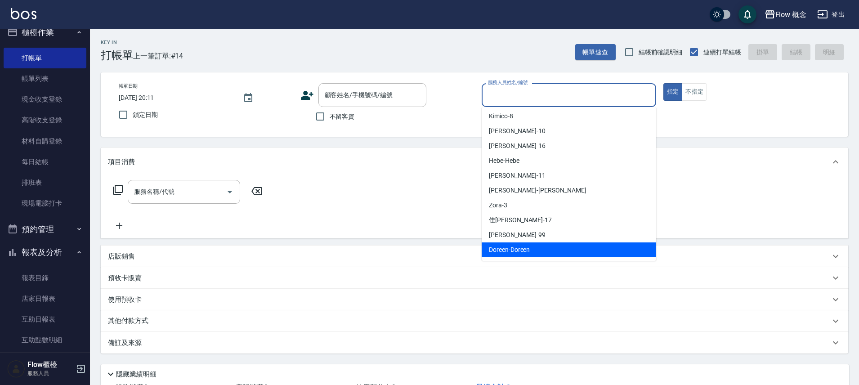
click at [515, 250] on span "Doreen -Doreen" at bounding box center [509, 249] width 41 height 9
type input "Doreen-Doreen"
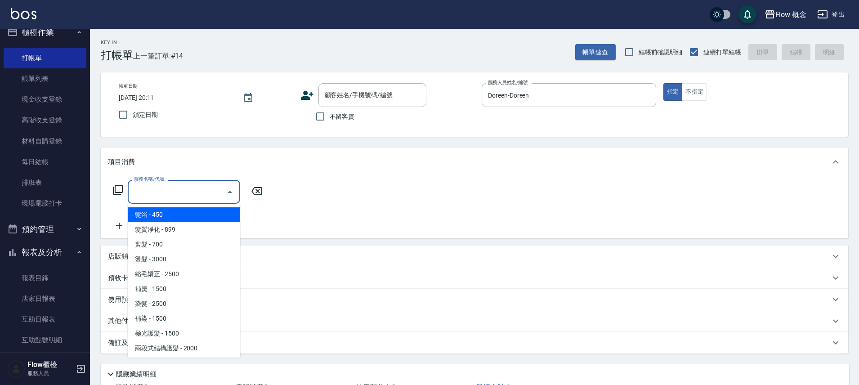
click at [218, 197] on input "服務名稱/代號" at bounding box center [177, 192] width 91 height 16
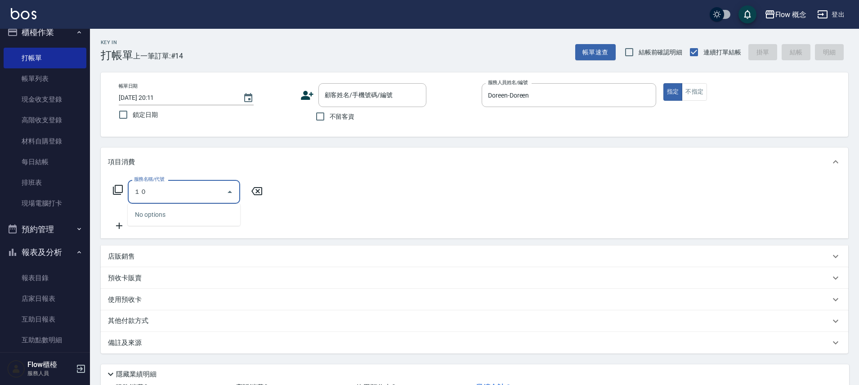
type input "１"
type input "髮浴 (101)"
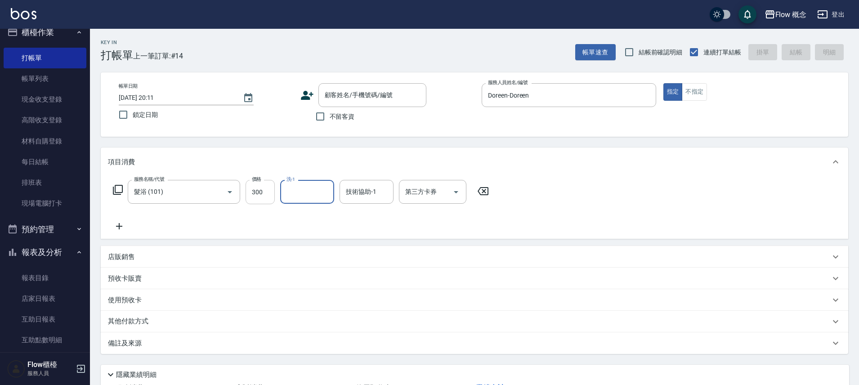
click at [267, 199] on input "300" at bounding box center [259, 192] width 29 height 24
type input "3000"
type input "111"
click at [373, 186] on input "技術協助-1" at bounding box center [366, 192] width 46 height 16
type input "[PERSON_NAME]-11"
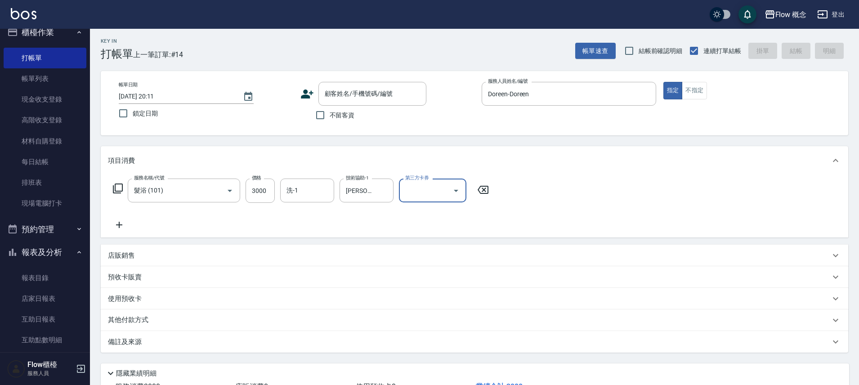
scroll to position [0, 0]
click at [340, 117] on span "不留客資" at bounding box center [342, 116] width 25 height 9
click at [330, 117] on input "不留客資" at bounding box center [320, 116] width 19 height 19
checkbox input "true"
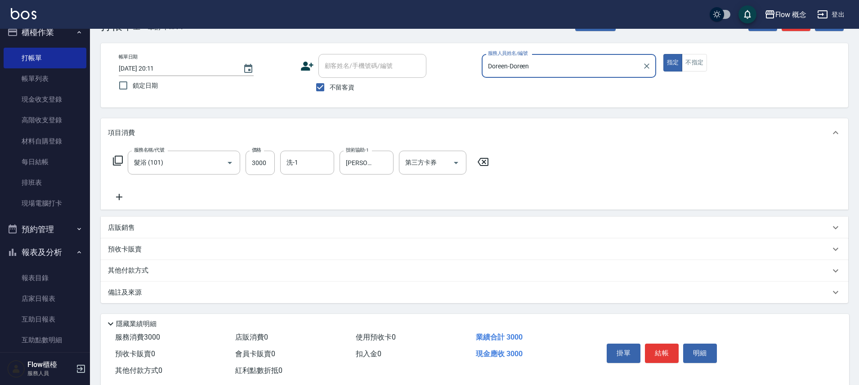
scroll to position [49, 0]
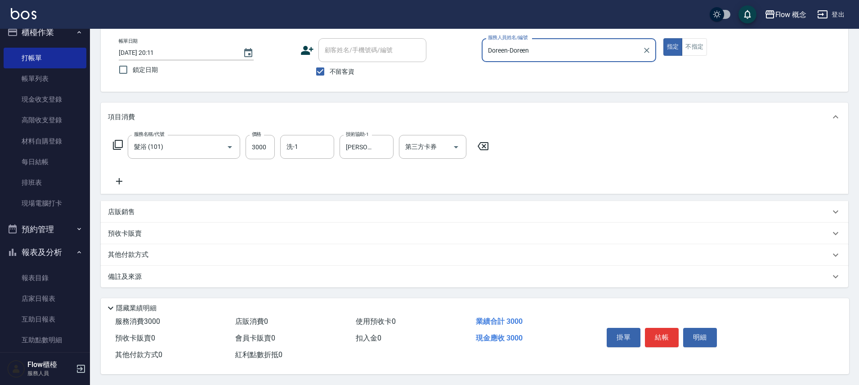
drag, startPoint x: 661, startPoint y: 338, endPoint x: 660, endPoint y: 334, distance: 4.6
click at [660, 338] on button "結帳" at bounding box center [662, 337] width 34 height 19
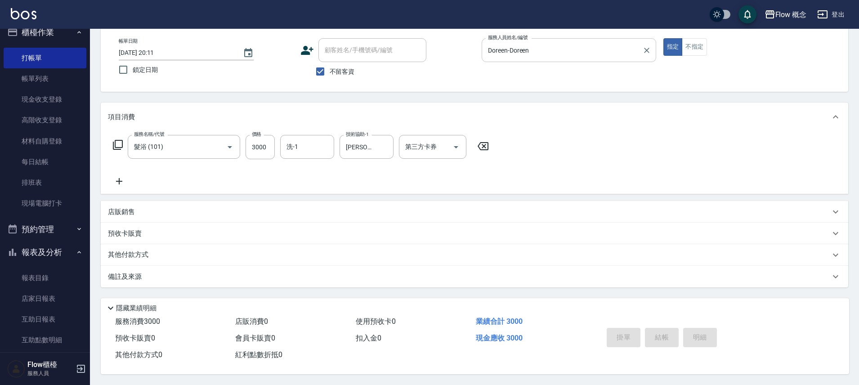
type input "[DATE] 20:12"
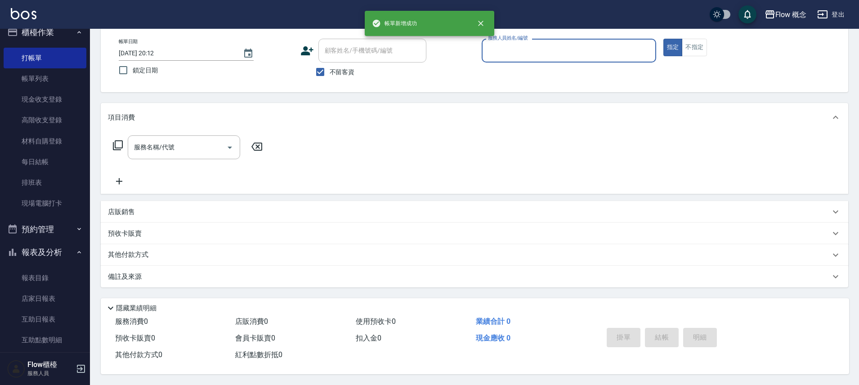
scroll to position [49, 0]
click at [581, 48] on input "服務人員姓名/編號" at bounding box center [569, 51] width 166 height 16
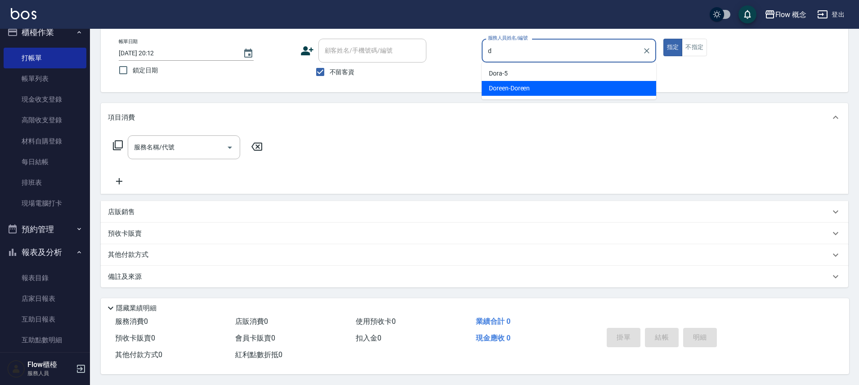
click at [528, 88] on span "Doreen -Doreen" at bounding box center [509, 88] width 41 height 9
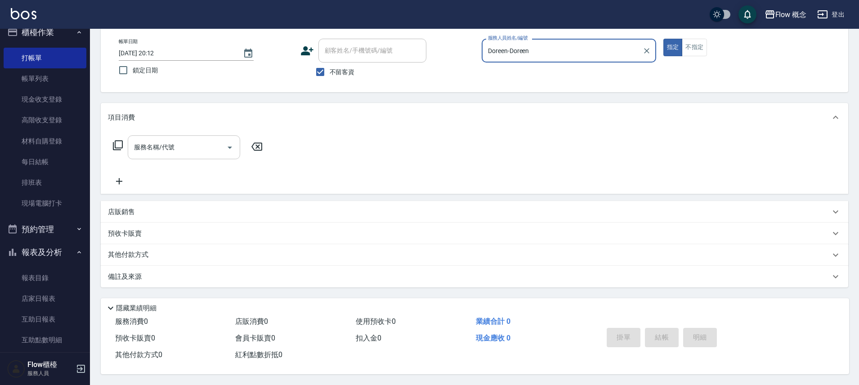
type input "Doreen-Doreen"
click at [200, 143] on input "服務名稱/代號" at bounding box center [177, 147] width 91 height 16
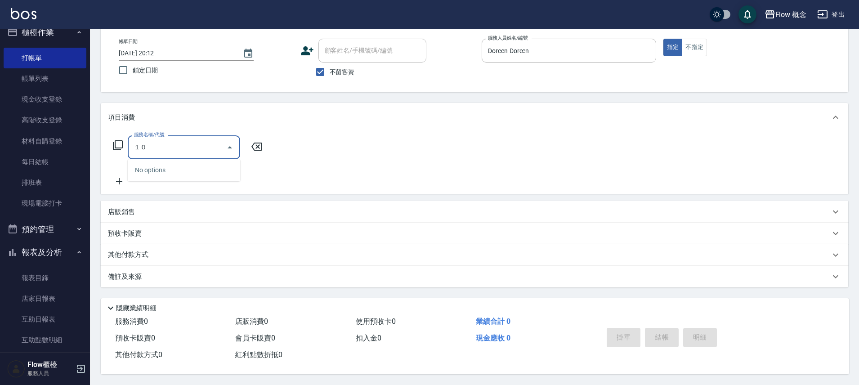
type input "１"
type input "4"
type input "髮浴 (101)"
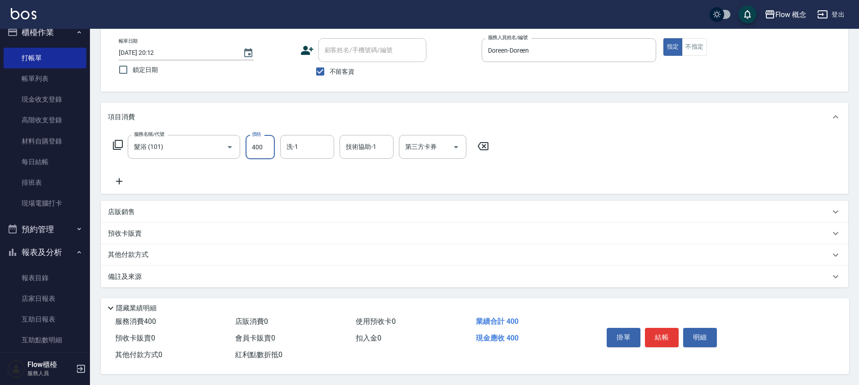
type input "400"
click at [661, 328] on button "結帳" at bounding box center [662, 337] width 34 height 19
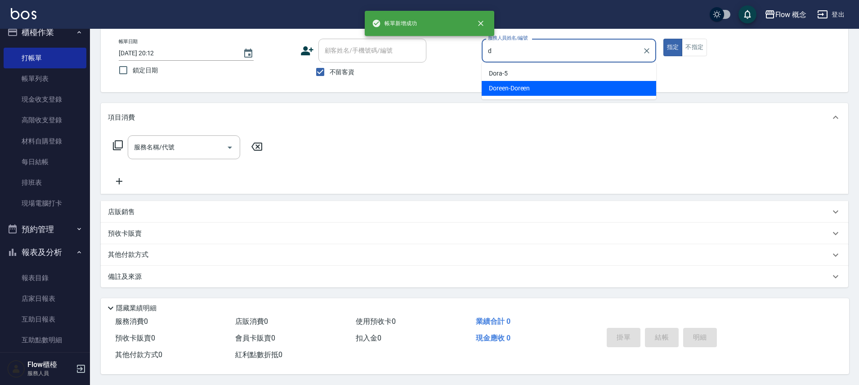
click at [526, 81] on div "Doreen -Doreen" at bounding box center [568, 88] width 174 height 15
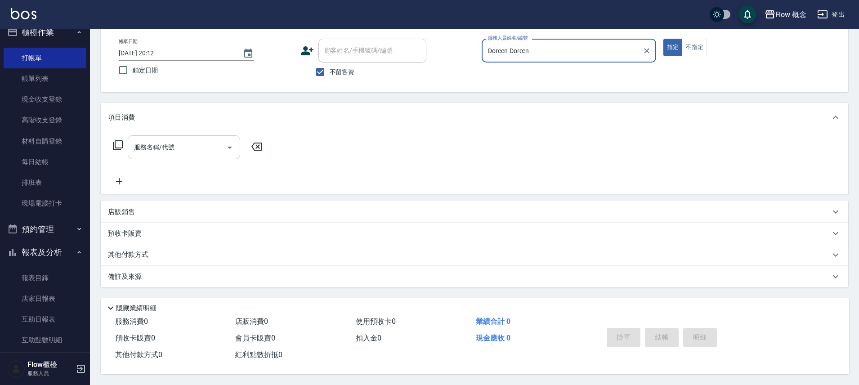
type input "Doreen-Doreen"
click at [177, 142] on input "服務名稱/代號" at bounding box center [177, 147] width 91 height 16
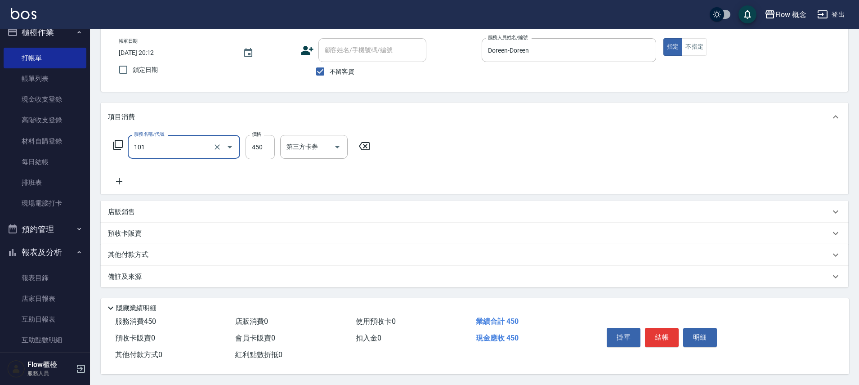
type input "髮浴 (101)"
type input "700"
click at [659, 337] on button "結帳" at bounding box center [662, 337] width 34 height 19
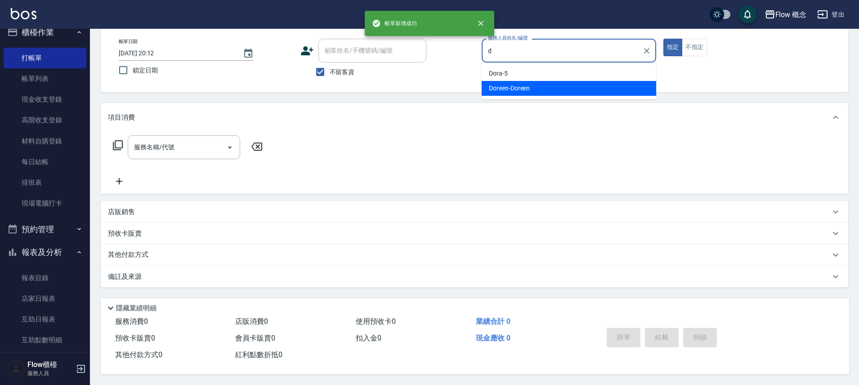
click at [494, 84] on span "Doreen -Doreen" at bounding box center [509, 88] width 41 height 9
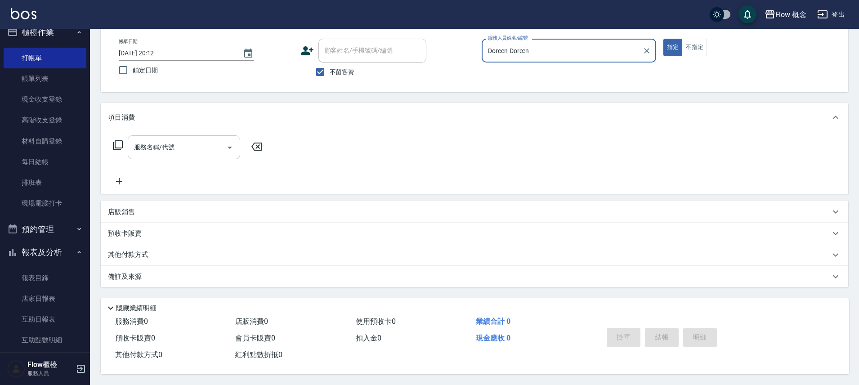
type input "Doreen-Doreen"
click at [186, 139] on input "服務名稱/代號" at bounding box center [177, 147] width 91 height 16
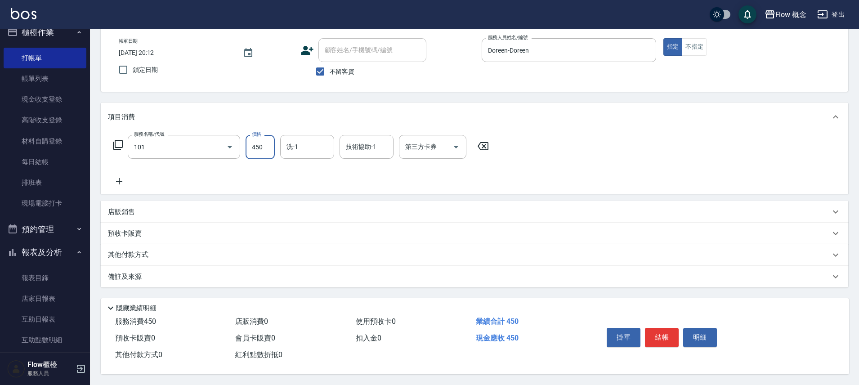
type input "髮浴 (101)"
type input "550"
click at [663, 336] on button "結帳" at bounding box center [662, 337] width 34 height 19
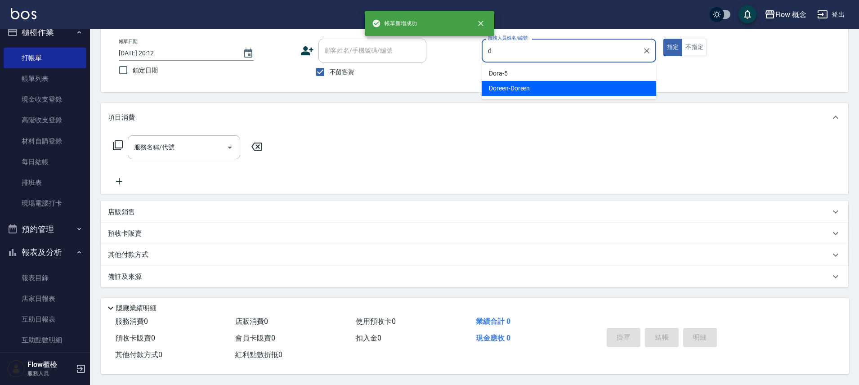
click at [529, 84] on span "Doreen -Doreen" at bounding box center [509, 88] width 41 height 9
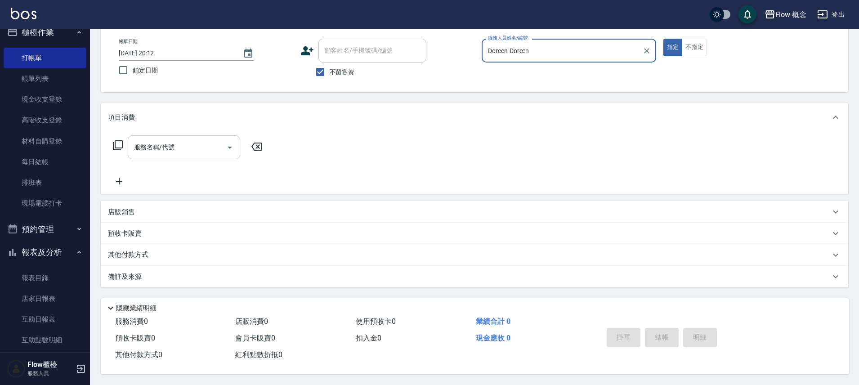
type input "Doreen-Doreen"
click at [147, 149] on input "服務名稱/代號" at bounding box center [177, 147] width 91 height 16
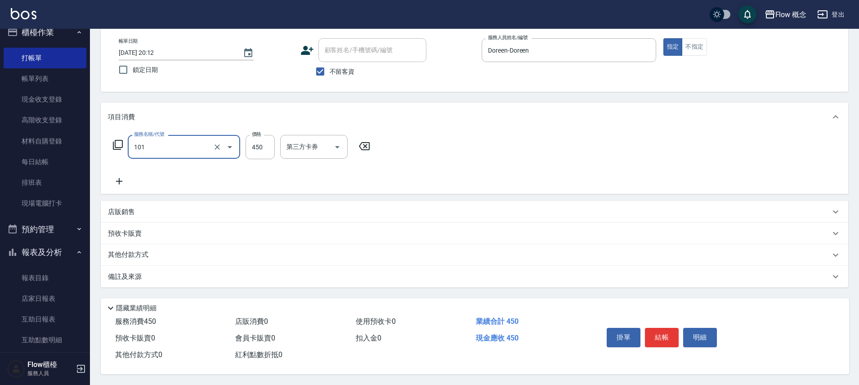
type input "髮浴 (101)"
click at [263, 137] on input "8800" at bounding box center [259, 147] width 29 height 24
type input "800"
click at [679, 334] on div "掛單 結帳 明細" at bounding box center [661, 338] width 117 height 28
click at [662, 338] on button "結帳" at bounding box center [662, 337] width 34 height 19
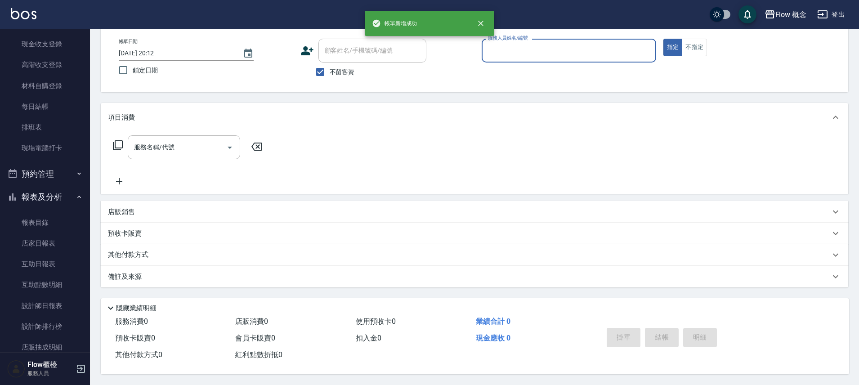
scroll to position [133, 0]
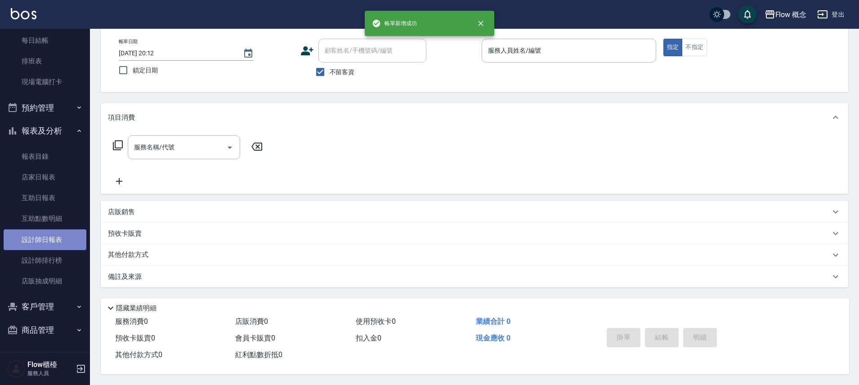
click at [49, 236] on link "設計師日報表" at bounding box center [45, 239] width 83 height 21
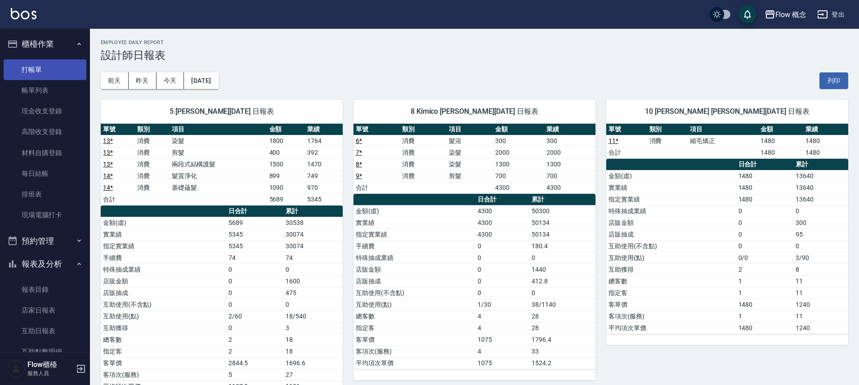
click at [25, 63] on link "打帳單" at bounding box center [45, 69] width 83 height 21
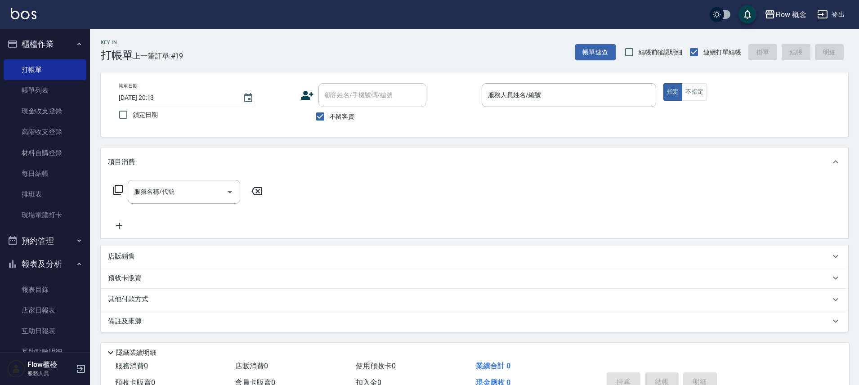
click at [354, 114] on div "不留客資" at bounding box center [363, 116] width 126 height 19
click at [349, 115] on span "不留客資" at bounding box center [342, 116] width 25 height 9
click at [330, 115] on input "不留客資" at bounding box center [320, 116] width 19 height 19
checkbox input "false"
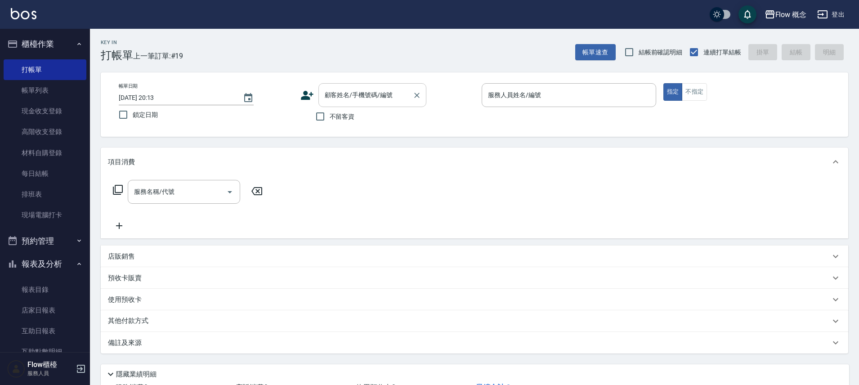
click at [358, 106] on div "顧客姓名/手機號碼/編號" at bounding box center [372, 95] width 108 height 24
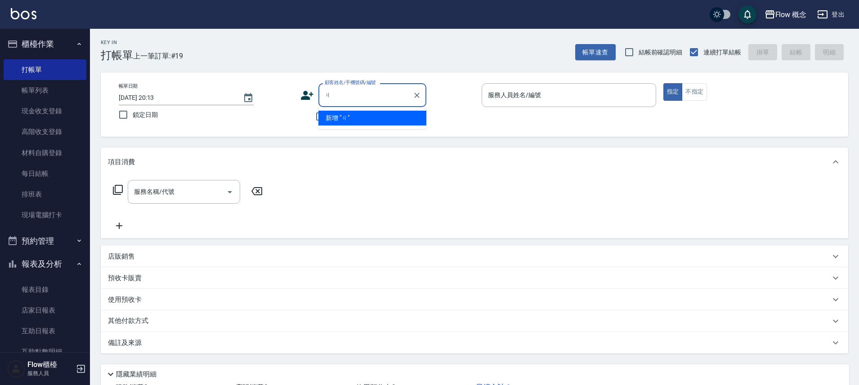
type input "ㄍ"
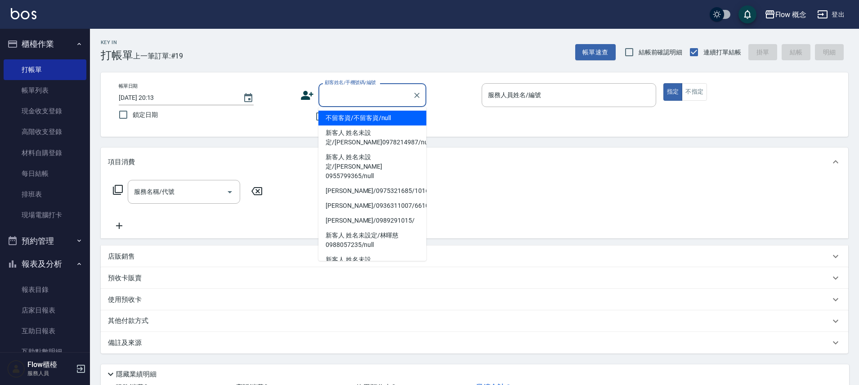
type input "ㄒ"
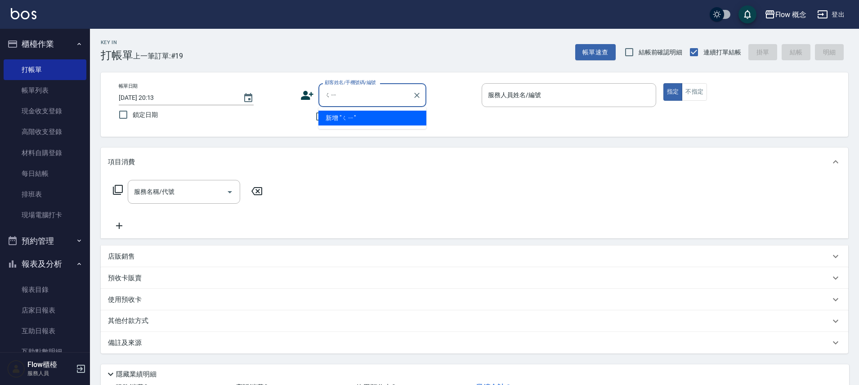
type input "ㄑ"
type input "恰恰"
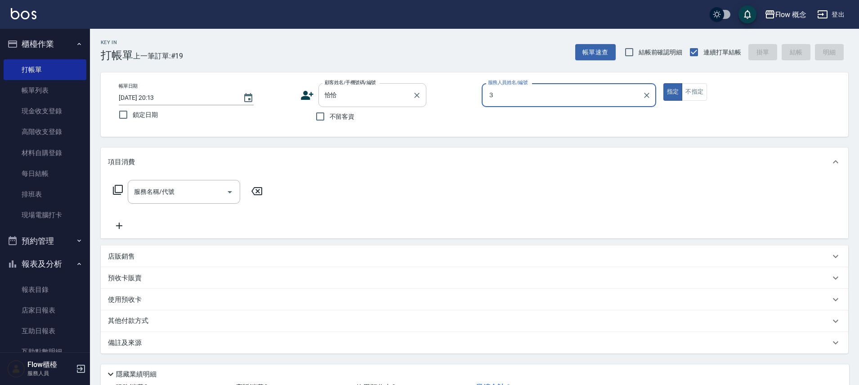
type input "３"
click at [663, 83] on button "指定" at bounding box center [672, 92] width 19 height 18
type button "true"
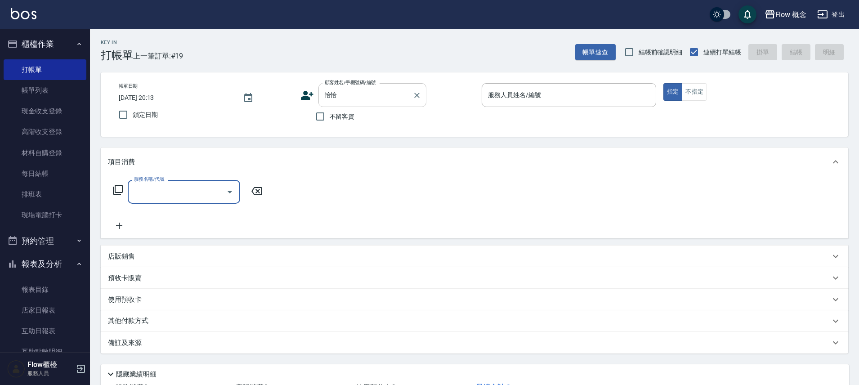
click at [412, 102] on div at bounding box center [416, 95] width 12 height 24
click at [400, 98] on input "恰恰" at bounding box center [365, 95] width 86 height 16
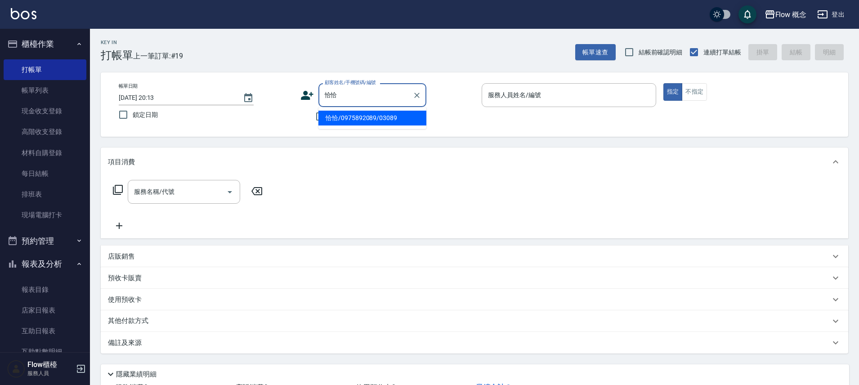
click at [400, 98] on input "恰恰" at bounding box center [365, 95] width 86 height 16
click at [379, 122] on li "恰恰/0975892089/03089" at bounding box center [372, 118] width 108 height 15
type input "恰恰/0975892089/03089"
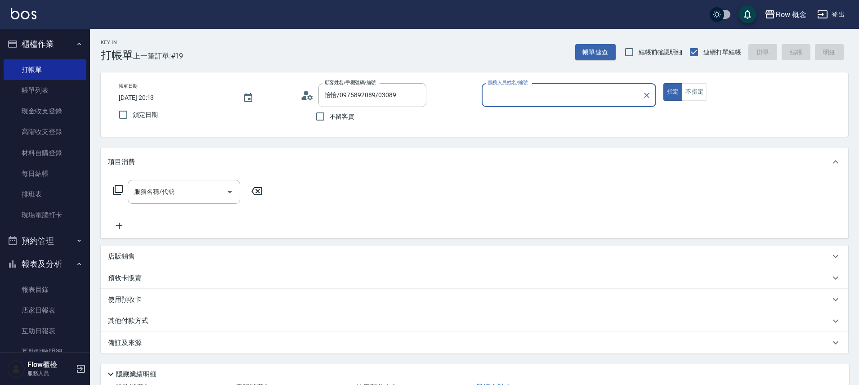
type input "Zora-3"
click at [663, 83] on button "指定" at bounding box center [672, 92] width 19 height 18
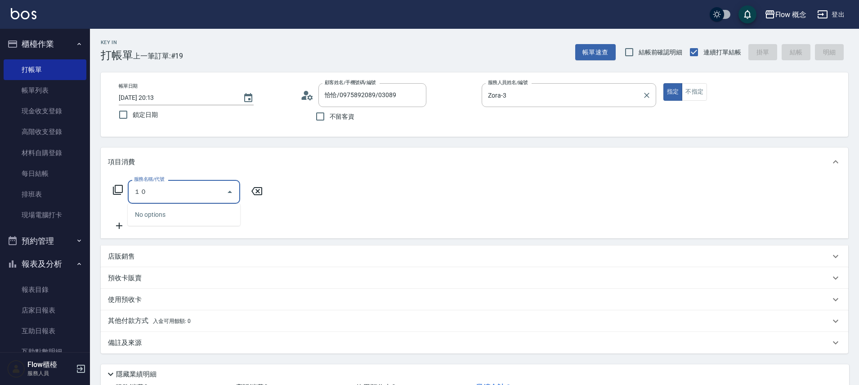
type input "１"
type input "4"
type input "染髮(401)"
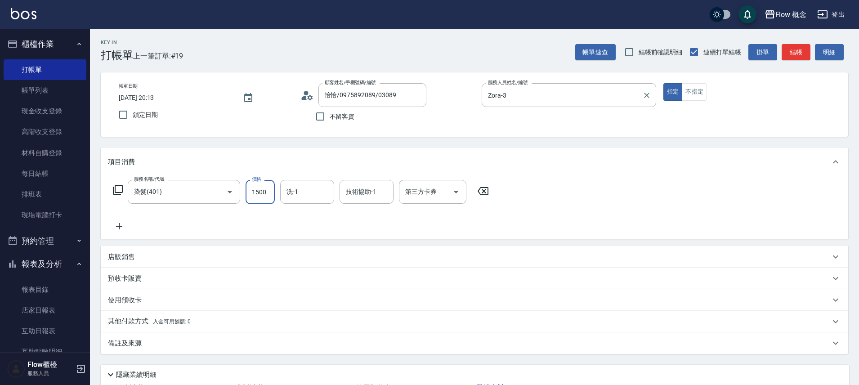
type input "1500"
click at [123, 227] on icon at bounding box center [119, 226] width 22 height 11
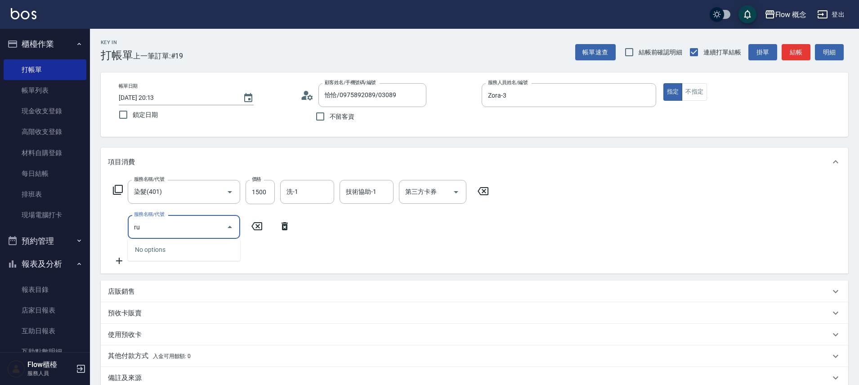
type input "r"
type input "剪髮(201)"
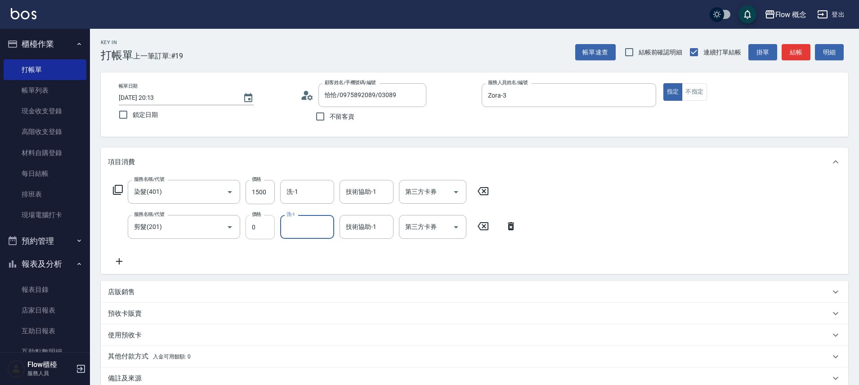
click at [259, 230] on input "0" at bounding box center [259, 227] width 29 height 24
type input "500"
type input "."
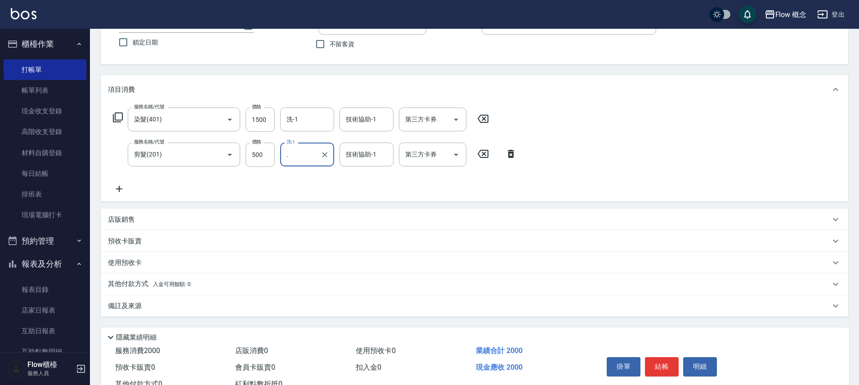
scroll to position [106, 0]
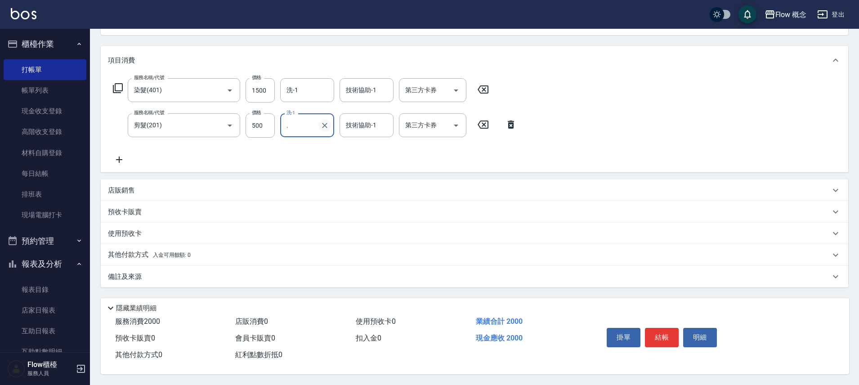
click at [318, 120] on button "Clear" at bounding box center [324, 125] width 13 height 13
click at [659, 328] on button "結帳" at bounding box center [662, 337] width 34 height 19
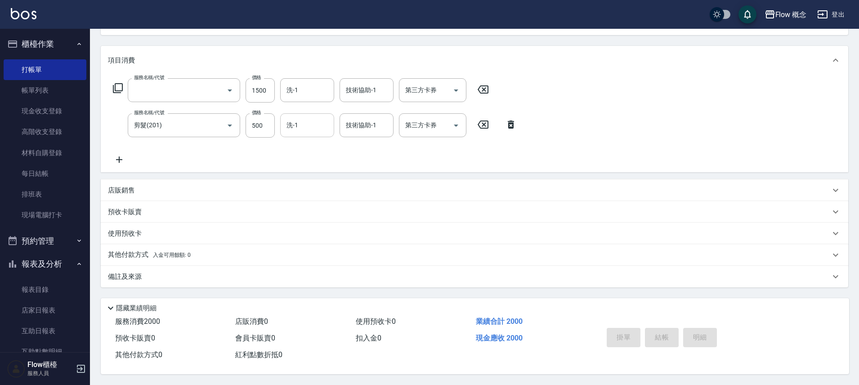
scroll to position [0, 0]
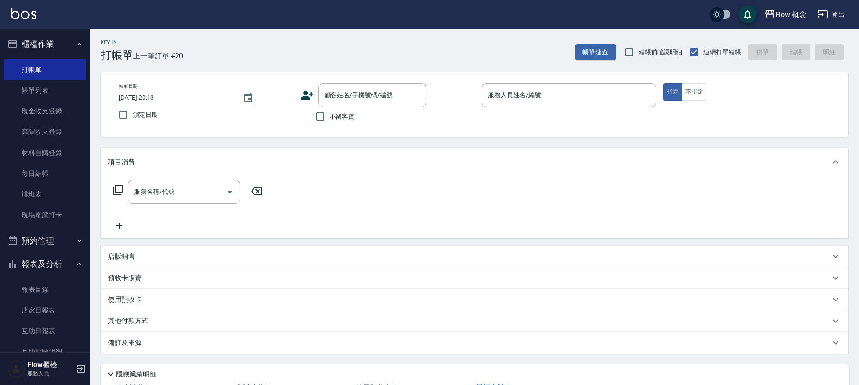
click at [348, 120] on span "不留客資" at bounding box center [342, 116] width 25 height 9
click at [330, 120] on input "不留客資" at bounding box center [320, 116] width 19 height 19
checkbox input "true"
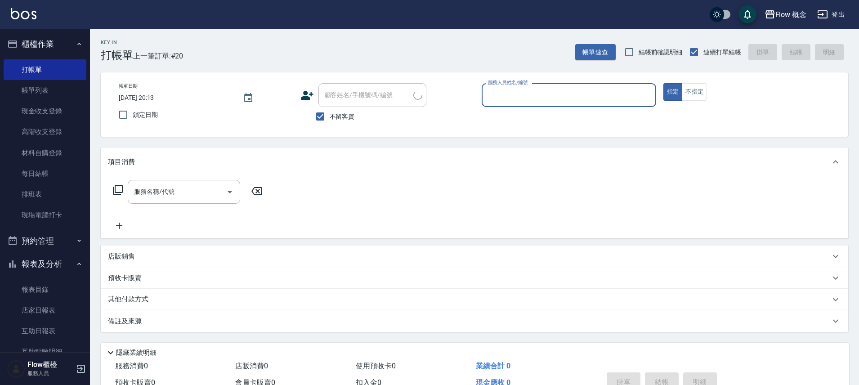
type input "[PERSON_NAME]/0983217407/"
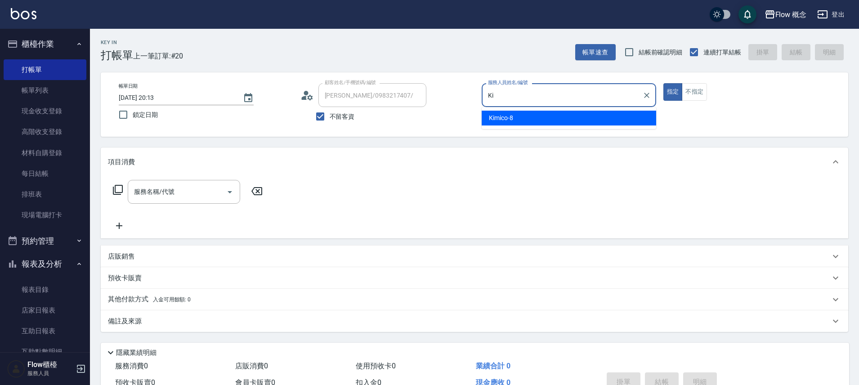
type input "K"
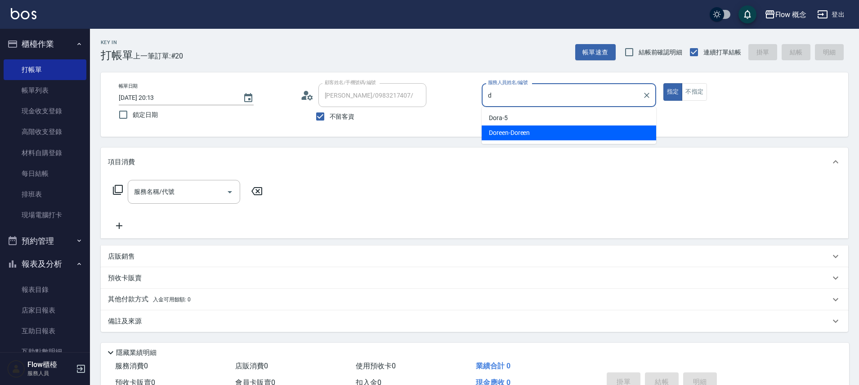
click at [632, 132] on div "Doreen -Doreen" at bounding box center [568, 132] width 174 height 15
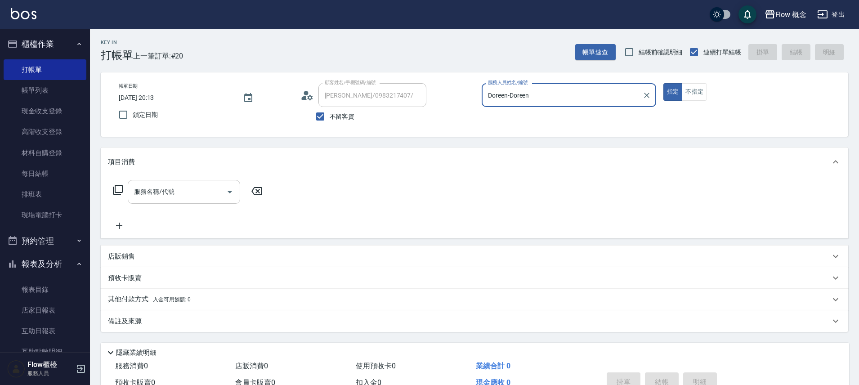
type input "Doreen-Doreen"
click at [133, 197] on input "服務名稱/代號" at bounding box center [177, 192] width 91 height 16
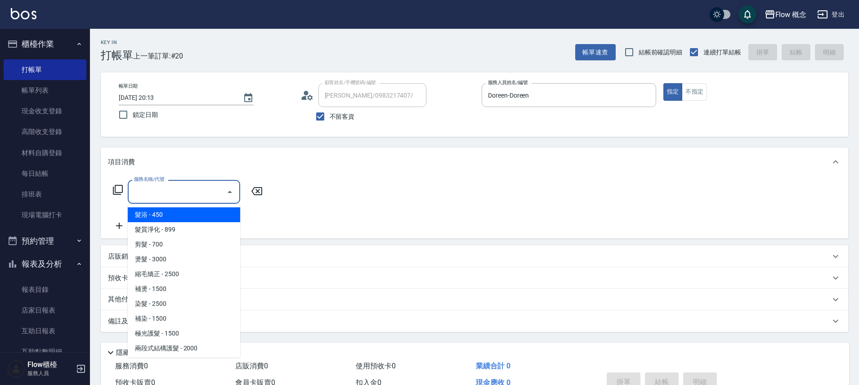
type input "1"
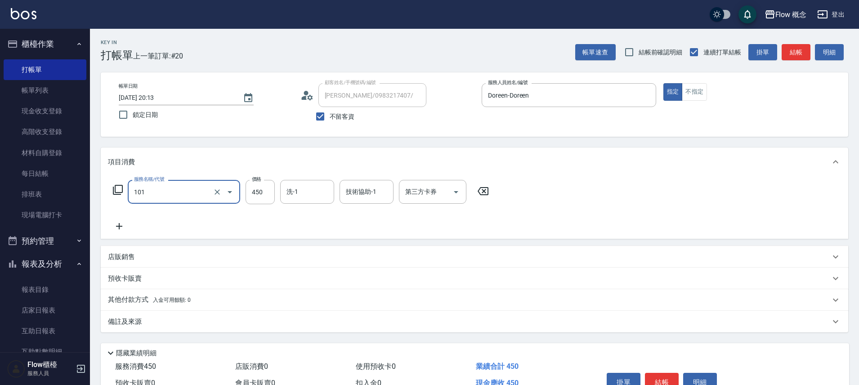
type input "髮浴 (101)"
type input "3000"
click at [386, 189] on input "技術協助-1" at bounding box center [366, 192] width 46 height 16
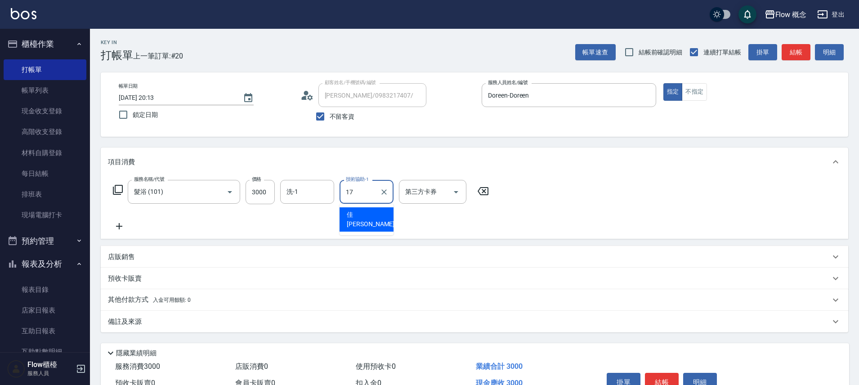
type input "佳[PERSON_NAME]-17"
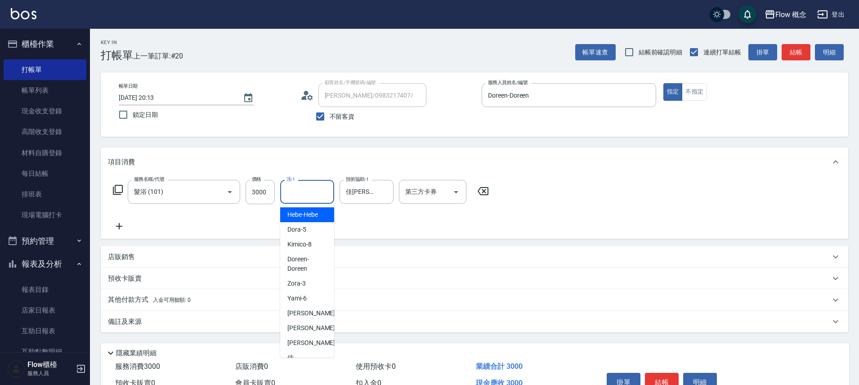
click at [299, 188] on input "洗-1" at bounding box center [307, 192] width 46 height 16
click at [346, 206] on div "服務名稱/代號 髮浴 (101) 服務名稱/代號 價格 3000 價格 洗-1 洗-1 技術協助-1 佳蒨-17 技術協助-1 第三方卡券 第三方卡券" at bounding box center [301, 206] width 386 height 52
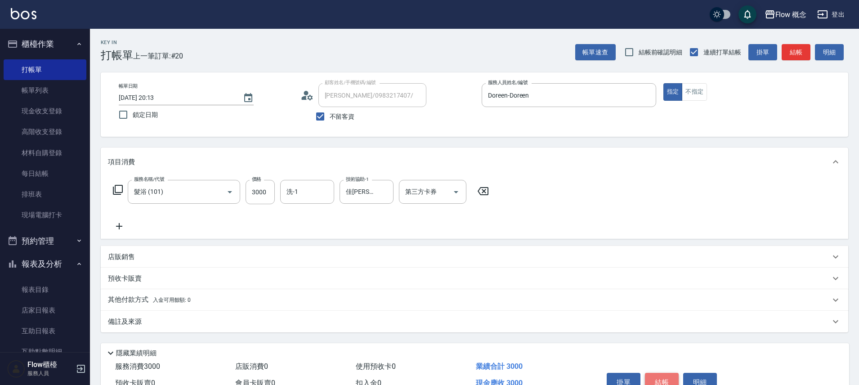
click at [661, 379] on button "結帳" at bounding box center [662, 382] width 34 height 19
type input "[DATE] 20:14"
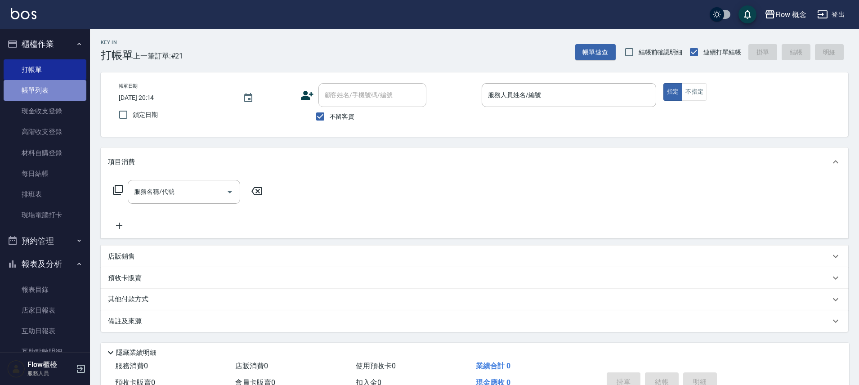
click at [64, 89] on link "帳單列表" at bounding box center [45, 90] width 83 height 21
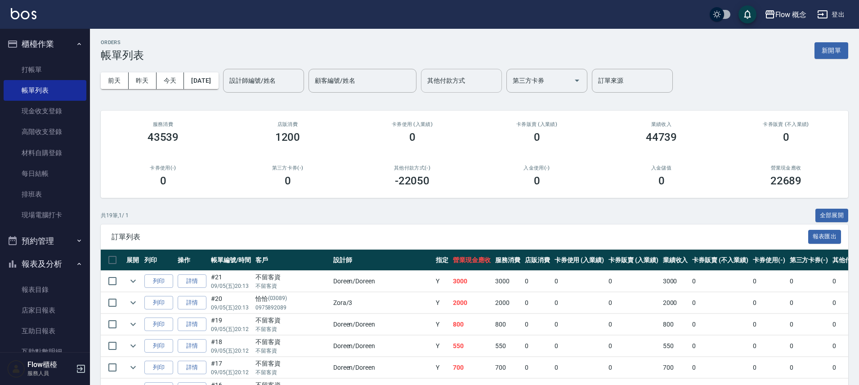
click at [495, 77] on input "其他付款方式" at bounding box center [461, 81] width 73 height 16
click at [555, 185] on div "0" at bounding box center [536, 180] width 103 height 13
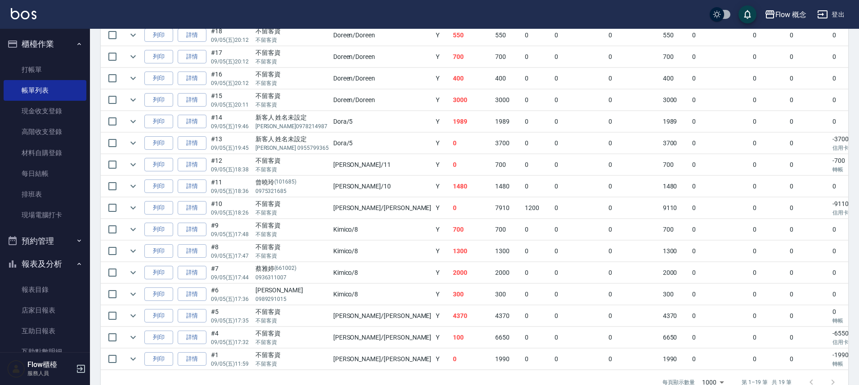
click at [522, 147] on td "0" at bounding box center [537, 143] width 30 height 21
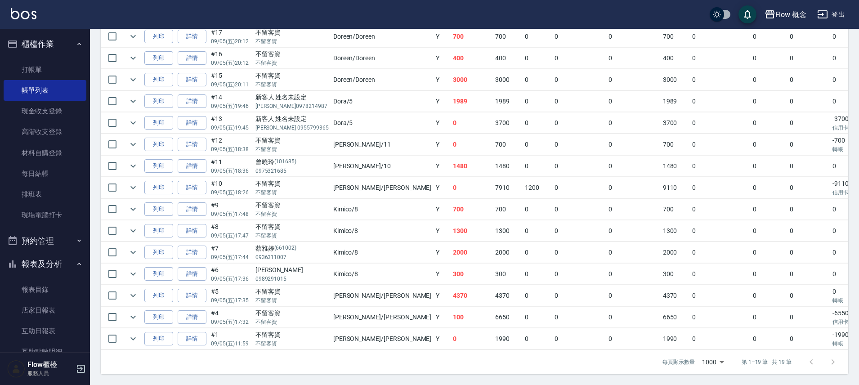
scroll to position [133, 0]
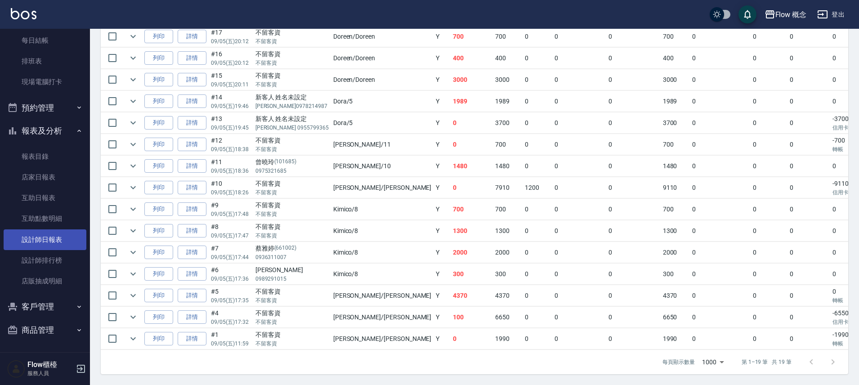
click at [46, 240] on link "設計師日報表" at bounding box center [45, 239] width 83 height 21
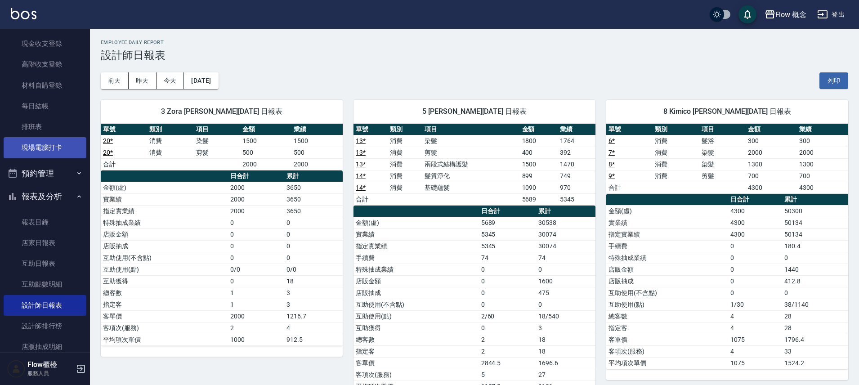
scroll to position [133, 0]
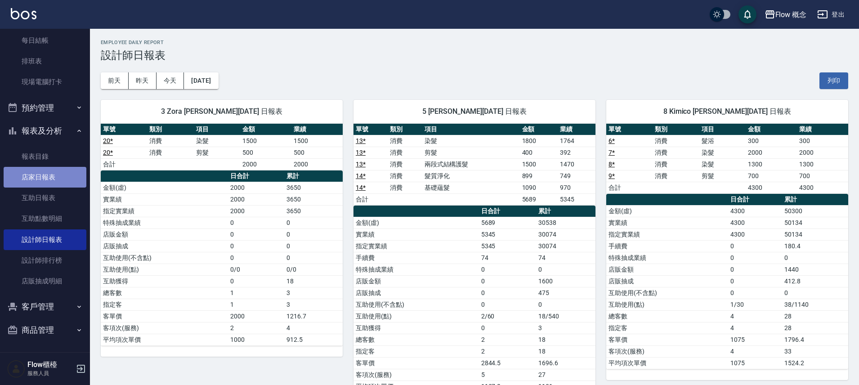
click at [62, 176] on link "店家日報表" at bounding box center [45, 177] width 83 height 21
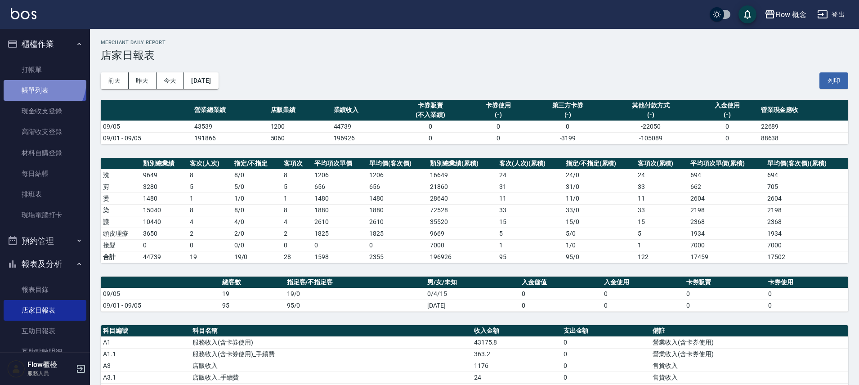
click at [40, 82] on link "帳單列表" at bounding box center [45, 90] width 83 height 21
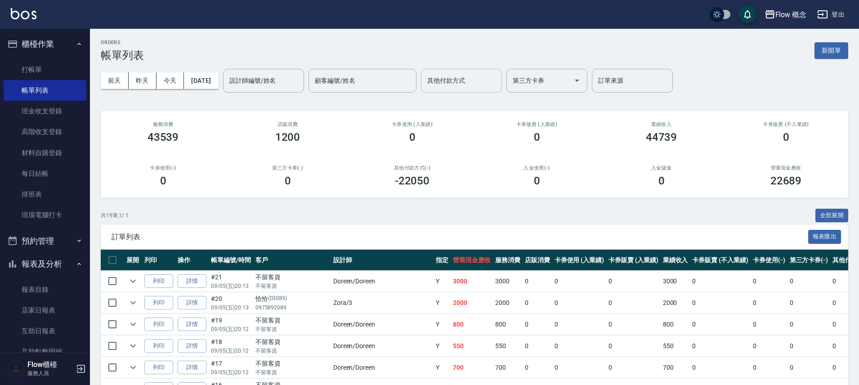
click at [466, 71] on div "其他付款方式" at bounding box center [461, 81] width 81 height 24
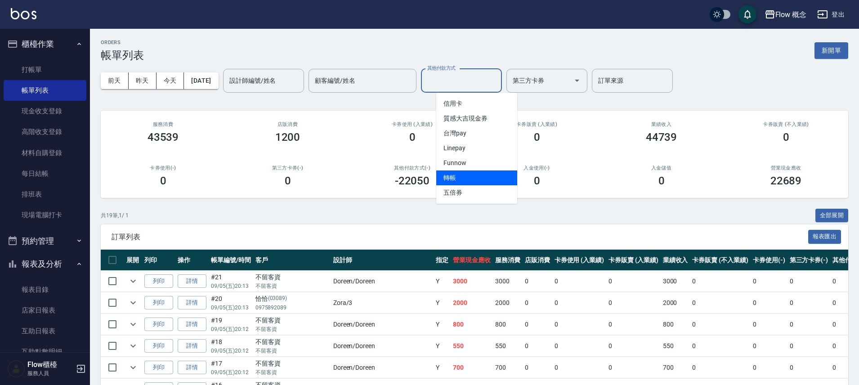
click at [461, 174] on span "轉帳" at bounding box center [476, 177] width 81 height 15
type input "轉帳"
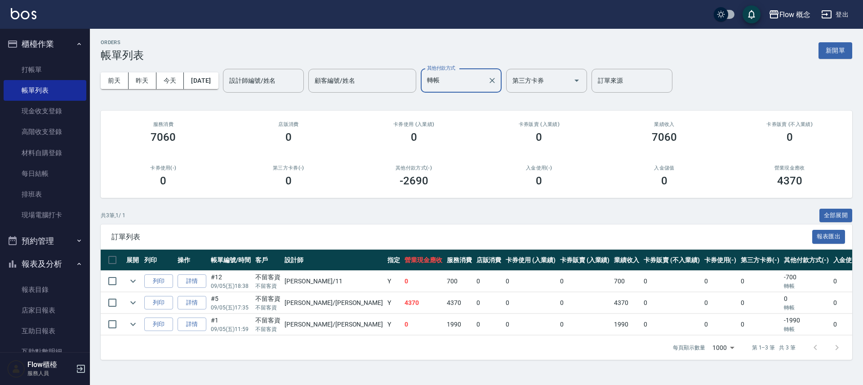
click at [193, 309] on td "詳情" at bounding box center [191, 302] width 33 height 21
click at [194, 303] on link "詳情" at bounding box center [192, 303] width 29 height 14
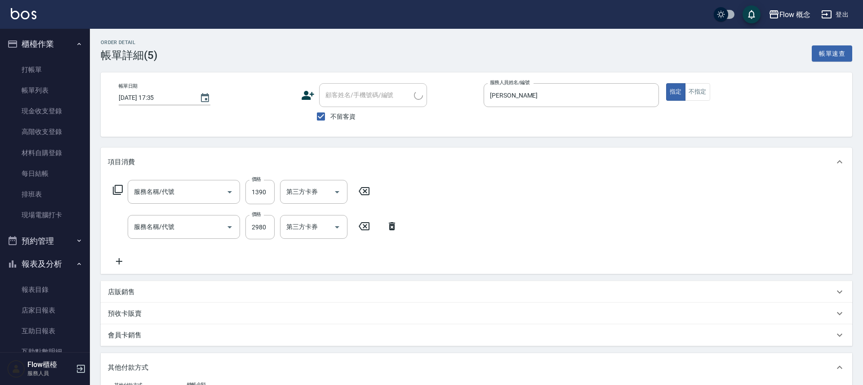
type input "[DATE] 17:35"
checkbox input "true"
type input "[PERSON_NAME]"
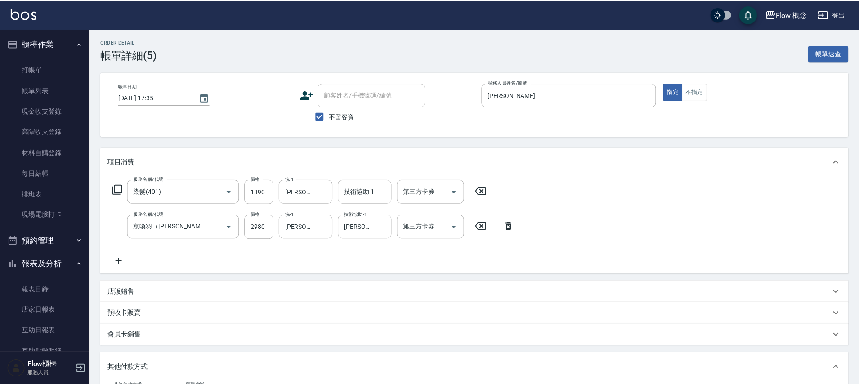
type input "染髮(401)"
type input "京喚羽（[PERSON_NAME]）(521)"
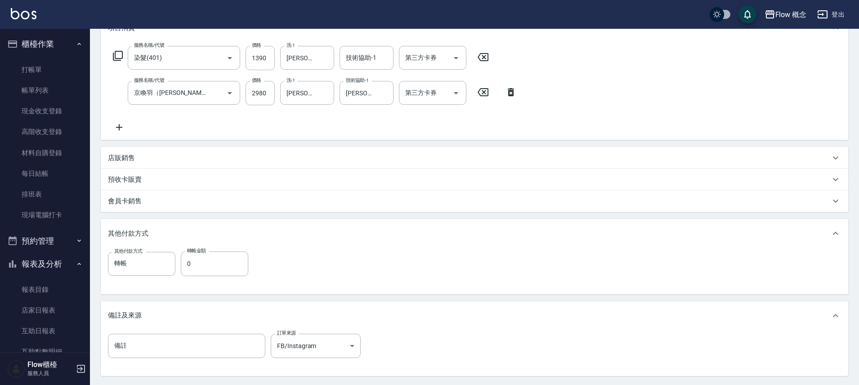
scroll to position [164, 0]
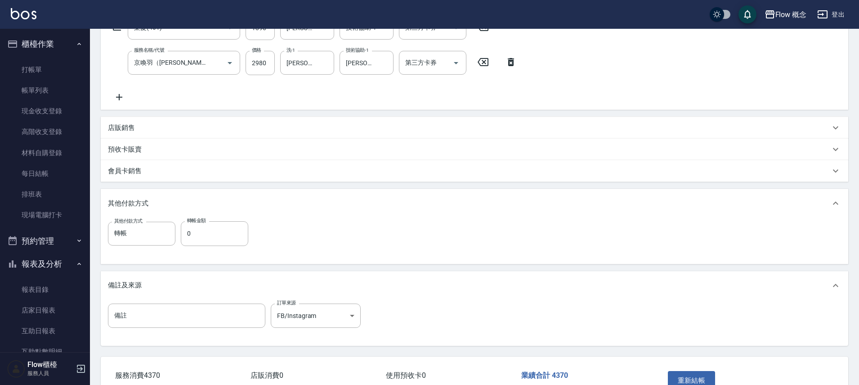
click at [232, 246] on div "其他付款方式 轉帳 其他付款方式 轉帳金額 0 轉帳金額" at bounding box center [181, 238] width 146 height 35
click at [232, 242] on input "0" at bounding box center [214, 233] width 67 height 24
type input "4370"
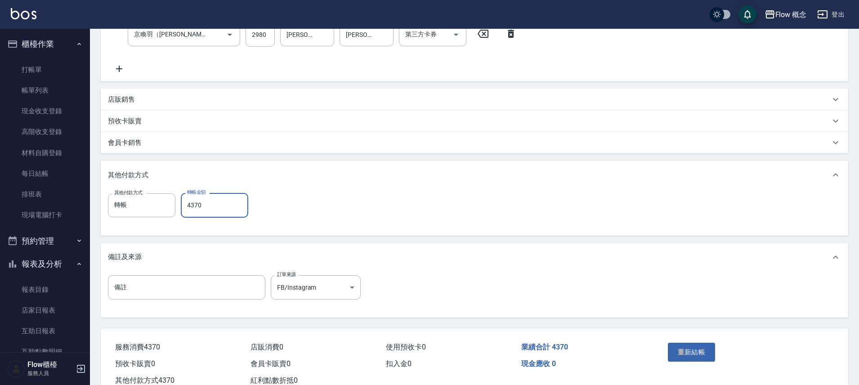
scroll to position [222, 0]
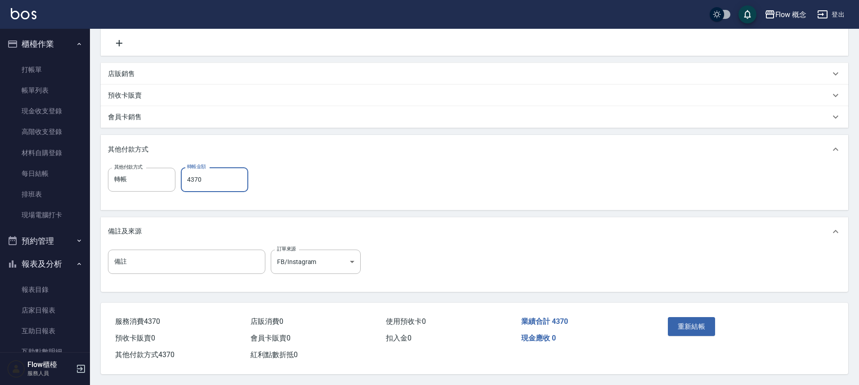
click at [691, 334] on div "重新結帳" at bounding box center [704, 332] width 81 height 39
click at [695, 331] on button "重新結帳" at bounding box center [692, 326] width 48 height 19
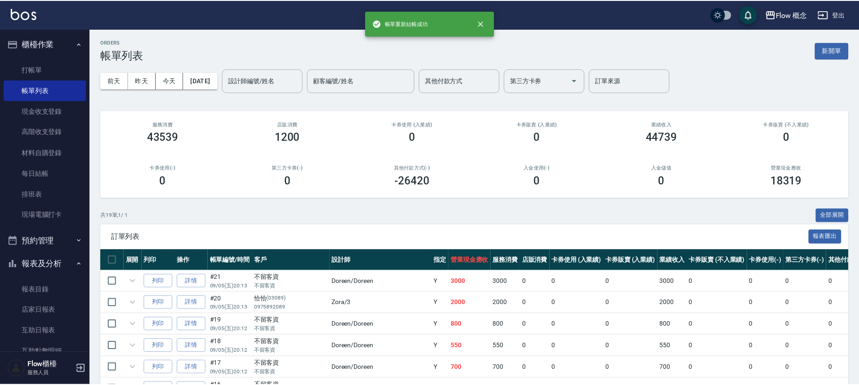
scroll to position [133, 0]
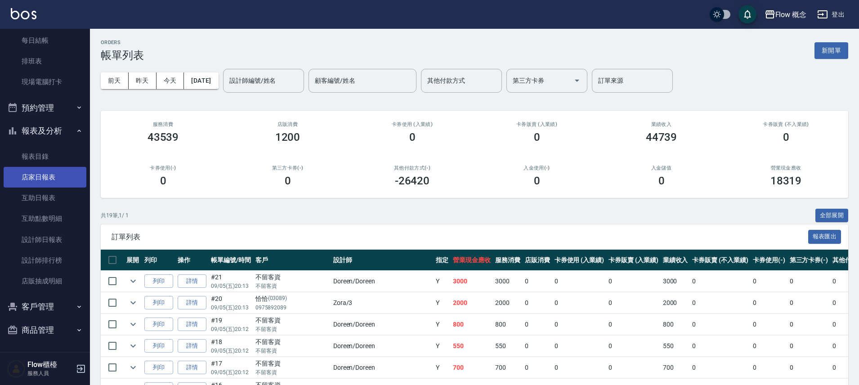
click at [59, 171] on link "店家日報表" at bounding box center [45, 177] width 83 height 21
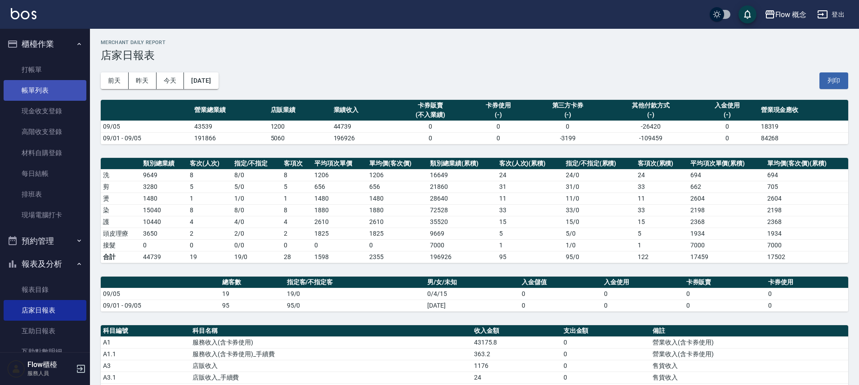
click at [59, 98] on link "帳單列表" at bounding box center [45, 90] width 83 height 21
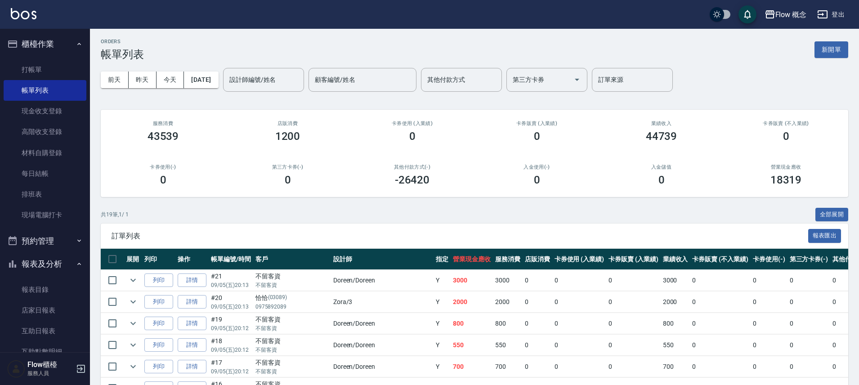
scroll to position [338, 0]
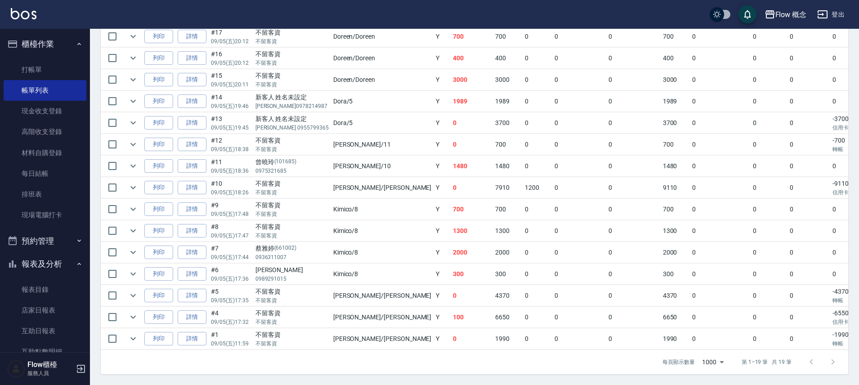
click at [123, 310] on td at bounding box center [112, 317] width 23 height 21
click at [196, 315] on link "詳情" at bounding box center [192, 317] width 29 height 14
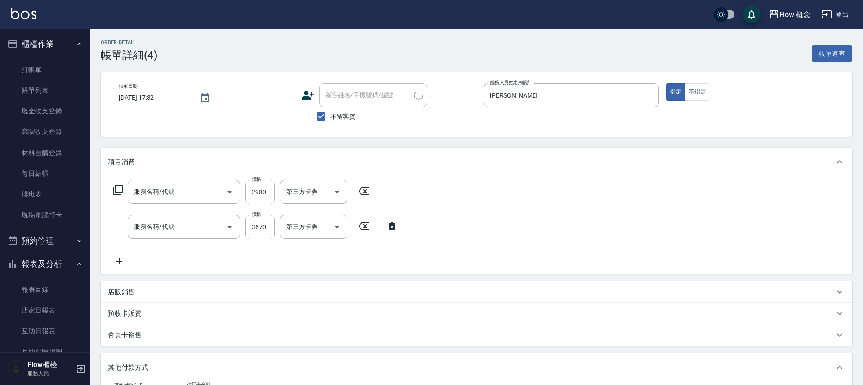
type input "[DATE] 17:32"
checkbox input "true"
type input "[PERSON_NAME]"
type input "京喚羽（[PERSON_NAME]）(521)"
type input "染髮(401)"
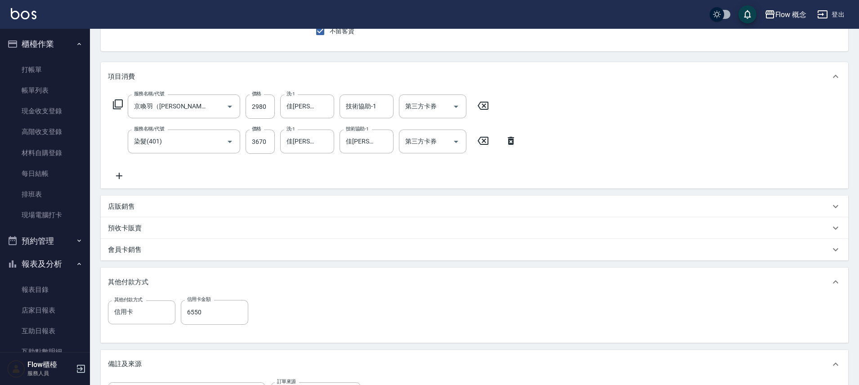
scroll to position [222, 0]
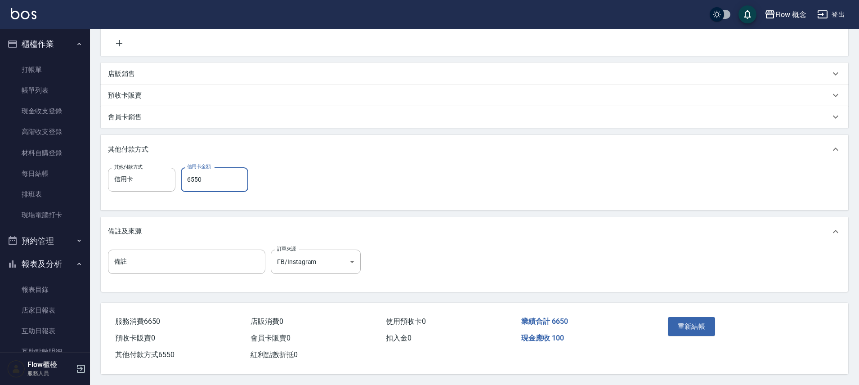
click at [220, 179] on input "6550" at bounding box center [214, 179] width 67 height 24
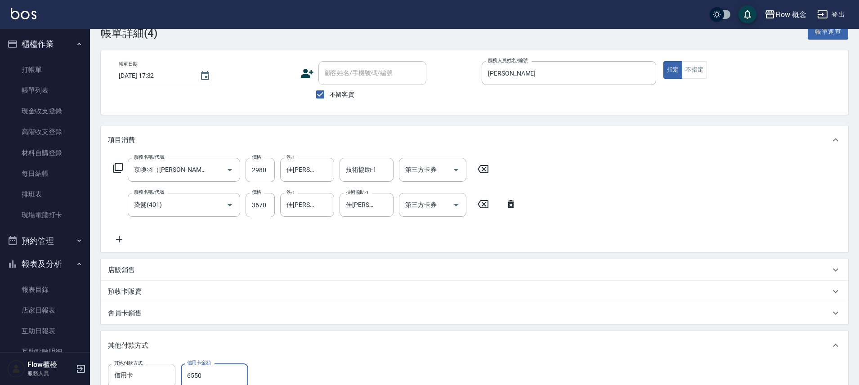
click at [352, 264] on div "店販銷售" at bounding box center [474, 270] width 747 height 22
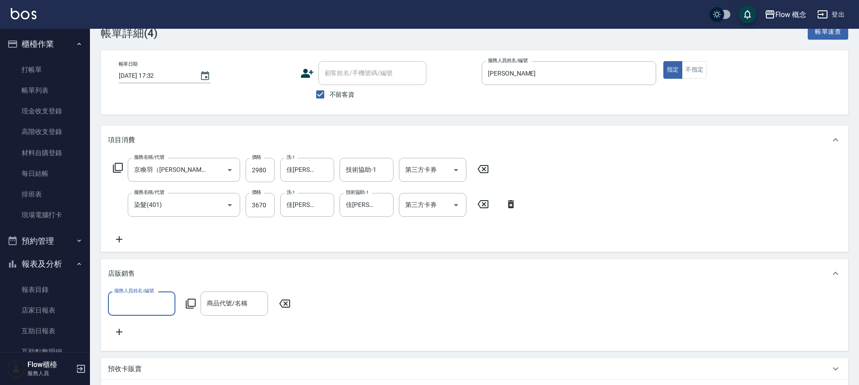
scroll to position [0, 0]
click at [373, 260] on div "店販銷售" at bounding box center [474, 273] width 747 height 29
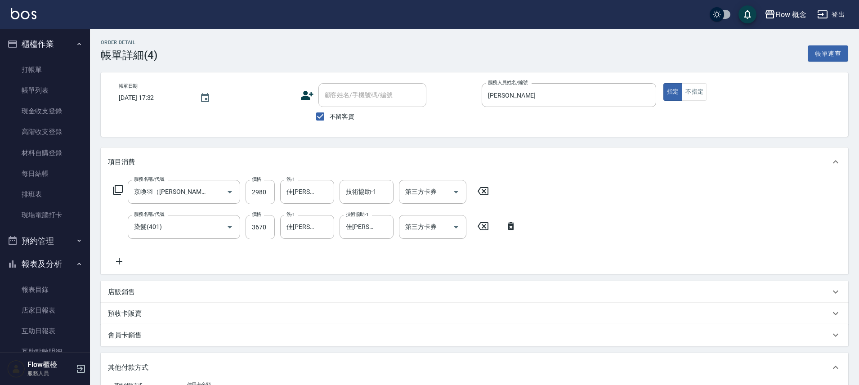
click at [247, 58] on div "Order detail 帳單詳細 (4) 帳單速查" at bounding box center [474, 51] width 747 height 22
click at [51, 77] on link "打帳單" at bounding box center [45, 69] width 83 height 21
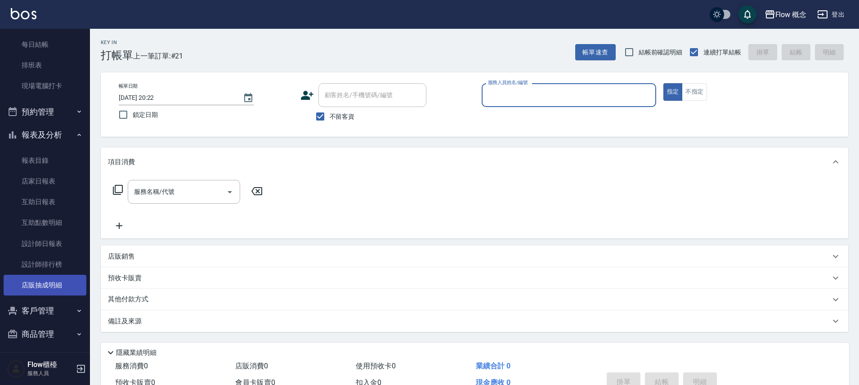
scroll to position [133, 0]
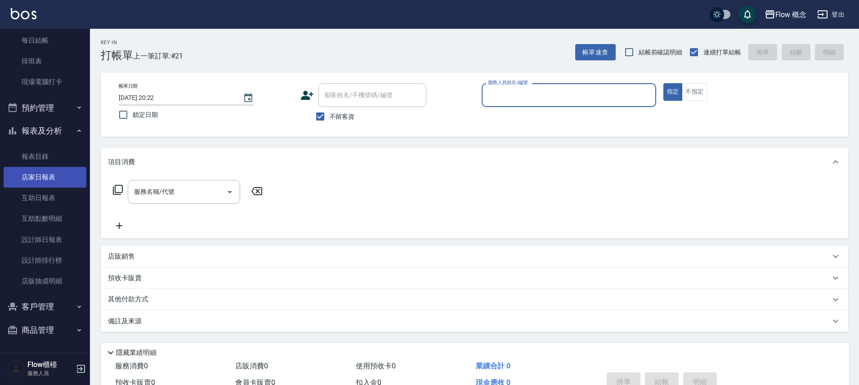
click at [58, 186] on link "店家日報表" at bounding box center [45, 177] width 83 height 21
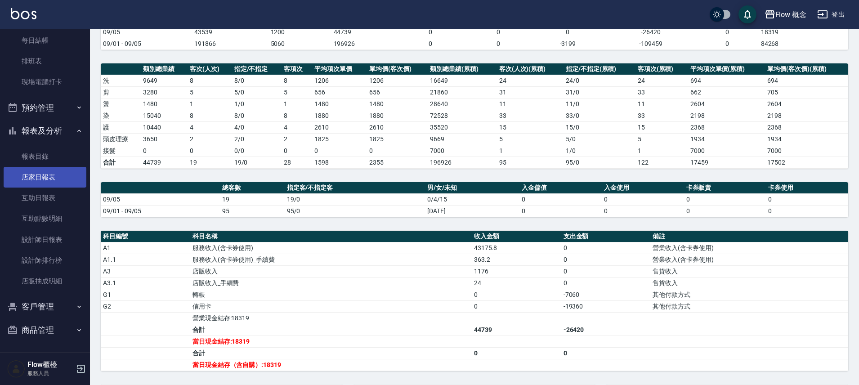
scroll to position [221, 0]
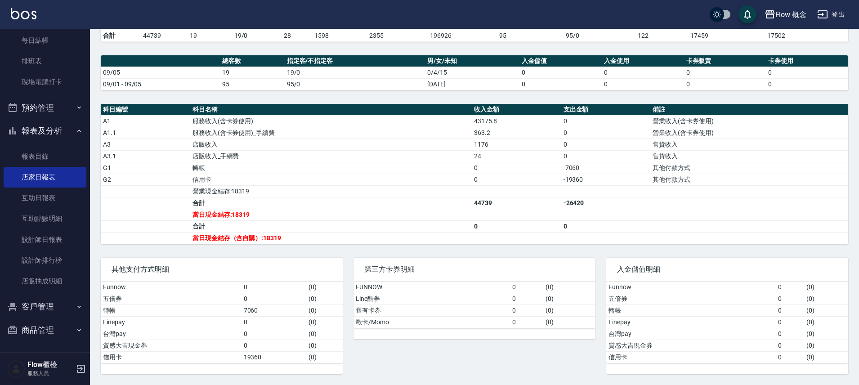
drag, startPoint x: 58, startPoint y: 186, endPoint x: 863, endPoint y: 12, distance: 823.7
click at [0, 0] on div "Flow 概念 登出 櫃檯作業 打帳單 帳單列表 現金收支登錄 高階收支登錄 材料自購登錄 每日結帳 排班表 現場電腦打卡 預約管理 預約管理 單日預約紀錄 …" at bounding box center [429, 82] width 859 height 606
